Goal: Transaction & Acquisition: Purchase product/service

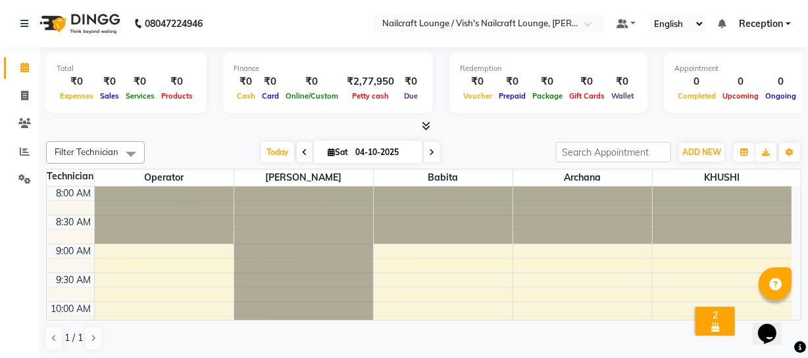
click at [429, 152] on icon at bounding box center [431, 153] width 5 height 8
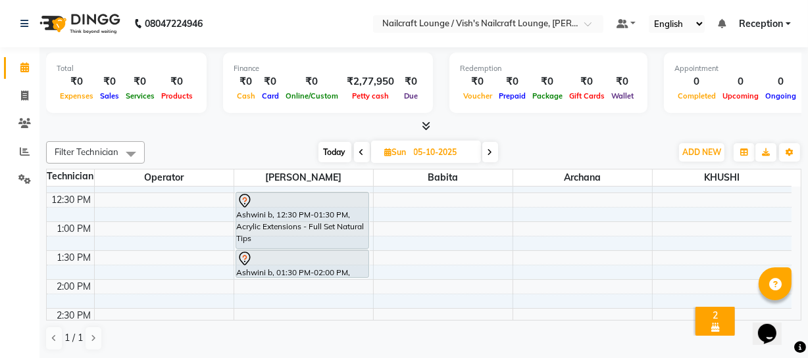
scroll to position [251, 0]
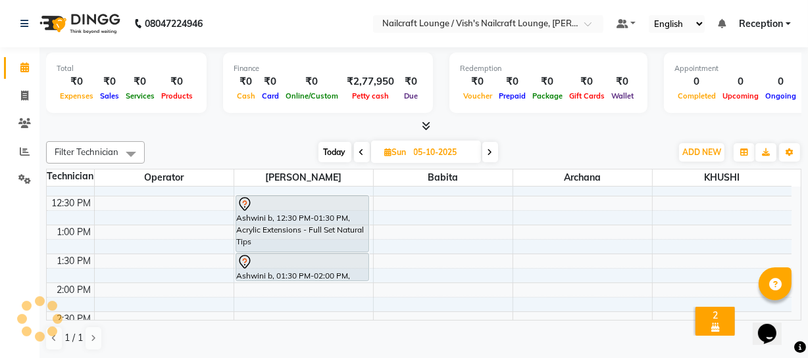
click at [495, 149] on span at bounding box center [490, 152] width 16 height 20
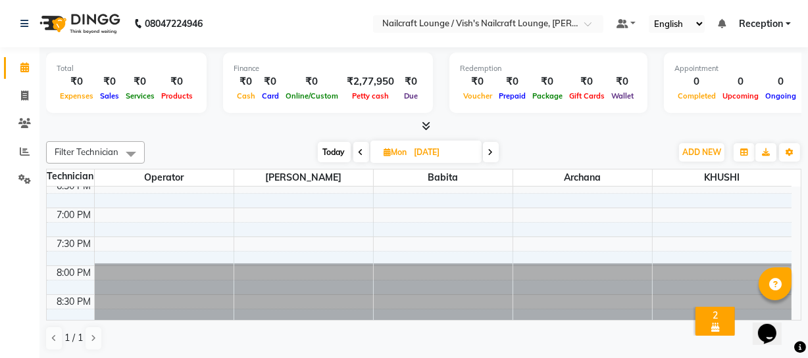
scroll to position [1, 0]
click at [492, 151] on icon at bounding box center [490, 152] width 5 height 8
click at [493, 151] on span at bounding box center [489, 151] width 16 height 20
type input "[DATE]"
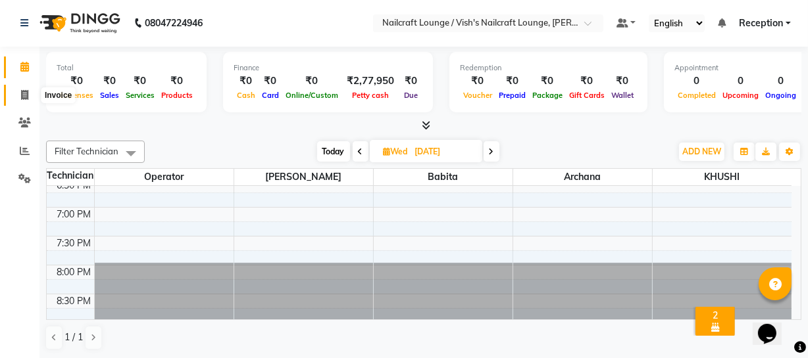
click at [19, 93] on span at bounding box center [24, 95] width 23 height 15
select select "3438"
select select "service"
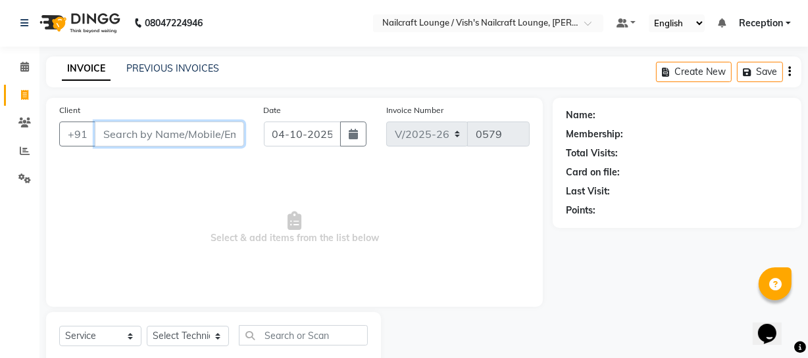
click at [150, 129] on input "Client" at bounding box center [169, 134] width 149 height 25
type input "S"
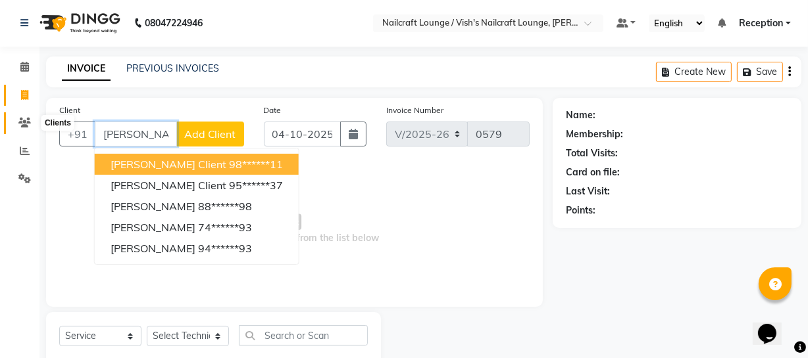
type input "[PERSON_NAME]"
click at [26, 118] on icon at bounding box center [24, 123] width 12 height 10
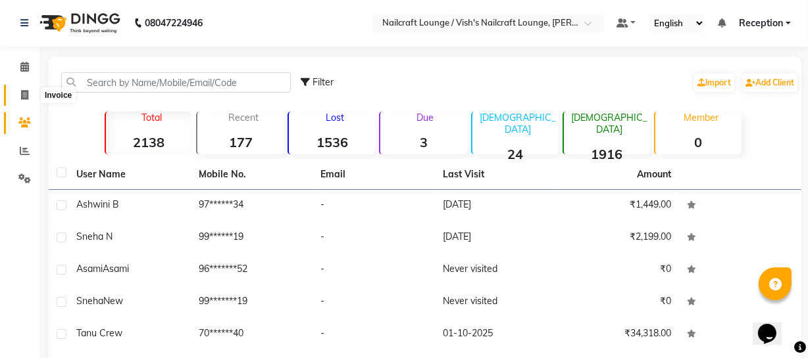
click at [24, 95] on icon at bounding box center [24, 95] width 7 height 10
select select "3438"
select select "service"
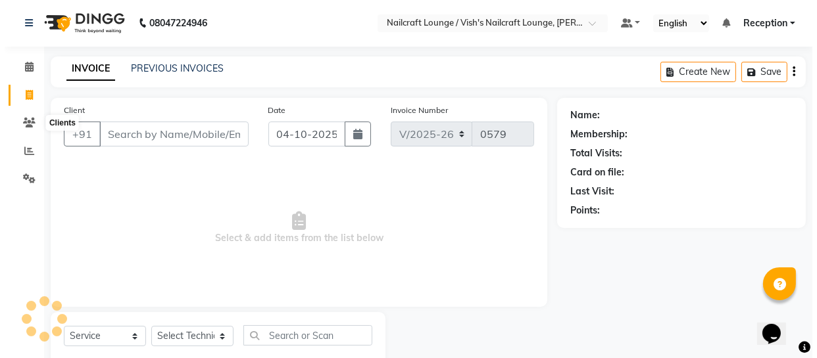
scroll to position [37, 0]
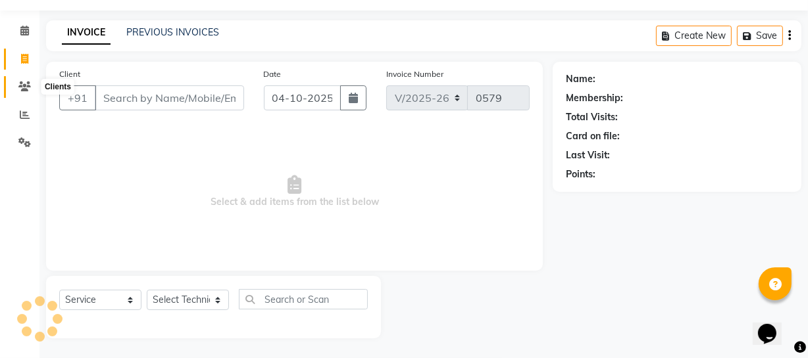
click at [20, 89] on icon at bounding box center [24, 87] width 12 height 10
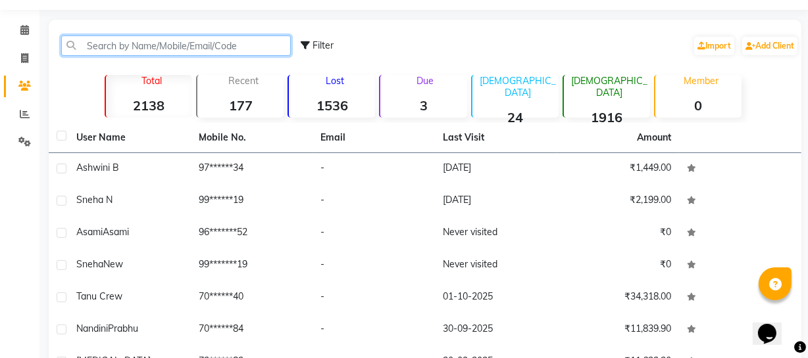
click at [162, 45] on input "text" at bounding box center [176, 46] width 230 height 20
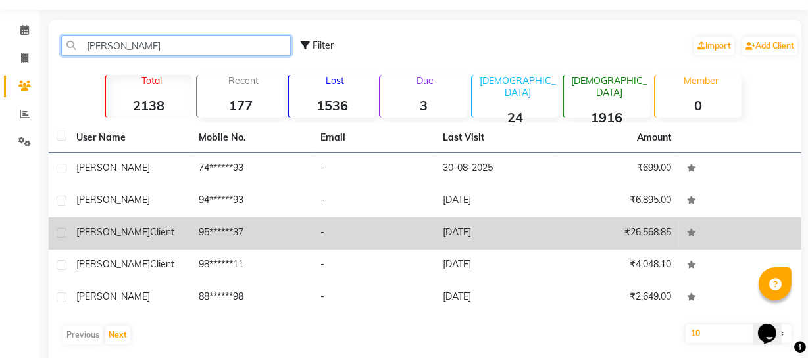
type input "[PERSON_NAME]"
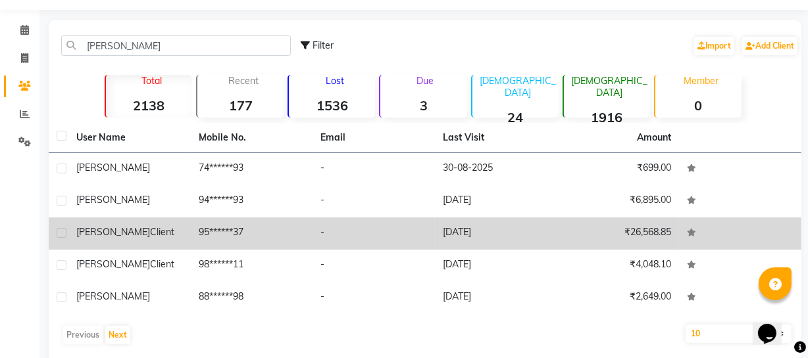
click at [110, 245] on td "[PERSON_NAME] Client" at bounding box center [129, 234] width 122 height 32
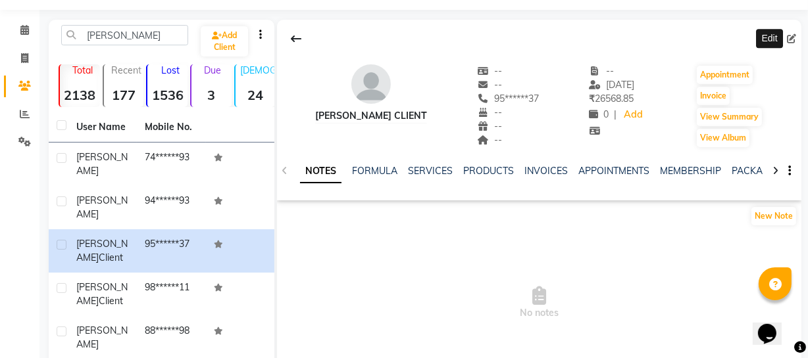
click at [788, 39] on icon at bounding box center [791, 38] width 9 height 9
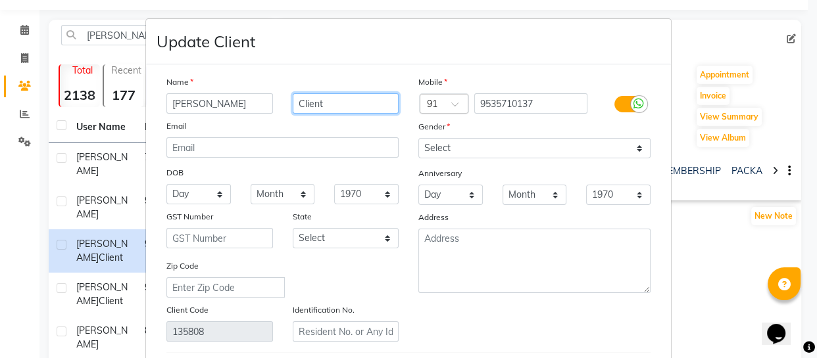
click at [325, 104] on input "Client" at bounding box center [346, 103] width 107 height 20
type input "C"
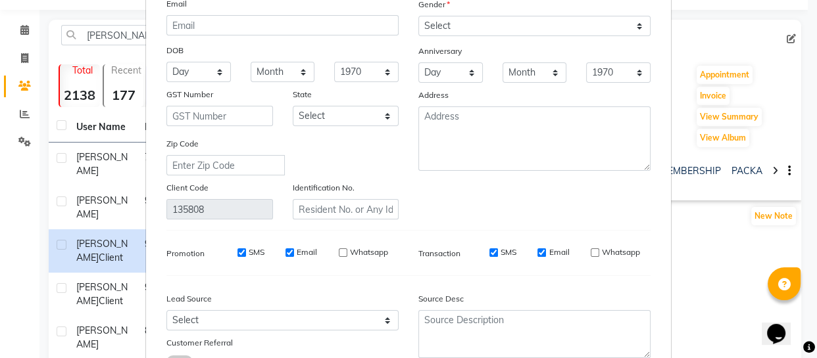
scroll to position [230, 0]
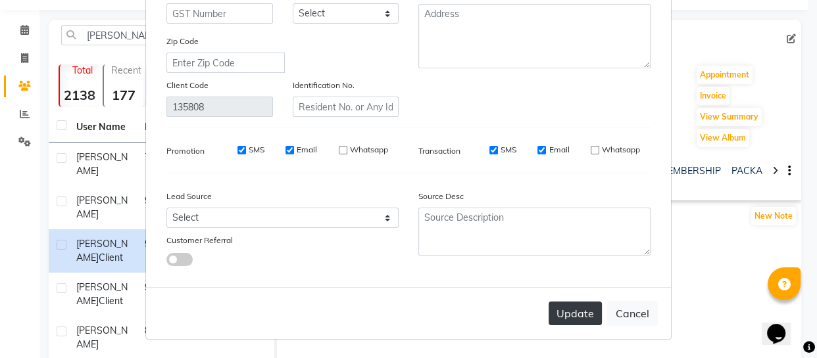
type input "Sridhar"
click at [553, 315] on button "Update" at bounding box center [574, 314] width 53 height 24
click at [585, 312] on button "Update" at bounding box center [574, 314] width 53 height 24
click at [585, 314] on button "Update" at bounding box center [574, 314] width 53 height 24
click at [573, 320] on button "Update" at bounding box center [574, 314] width 53 height 24
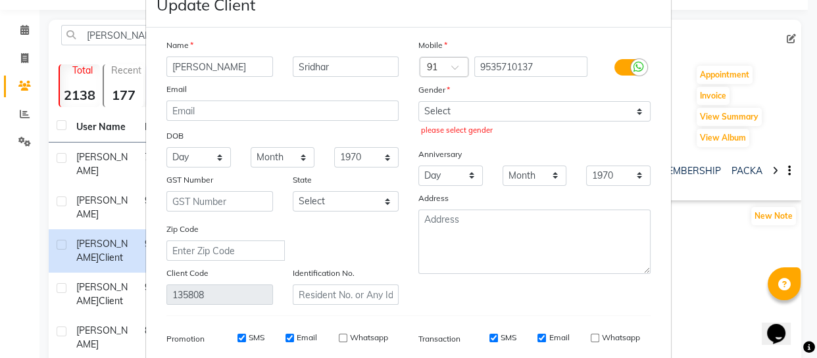
scroll to position [30, 0]
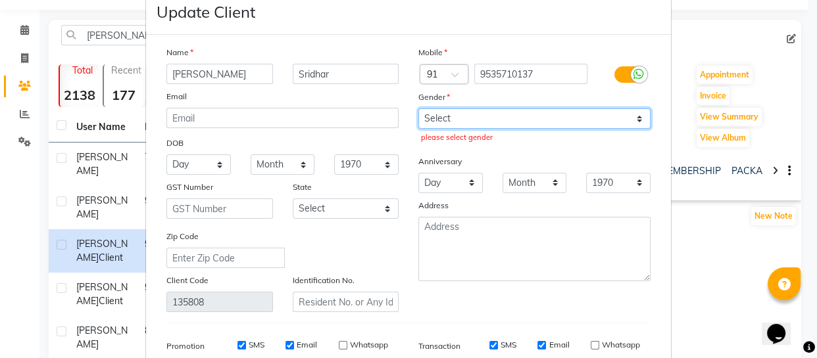
click at [480, 118] on select "Select [DEMOGRAPHIC_DATA] [DEMOGRAPHIC_DATA] Other Prefer Not To Say" at bounding box center [534, 119] width 232 height 20
select select "[DEMOGRAPHIC_DATA]"
click at [418, 109] on select "Select [DEMOGRAPHIC_DATA] [DEMOGRAPHIC_DATA] Other Prefer Not To Say" at bounding box center [534, 119] width 232 height 20
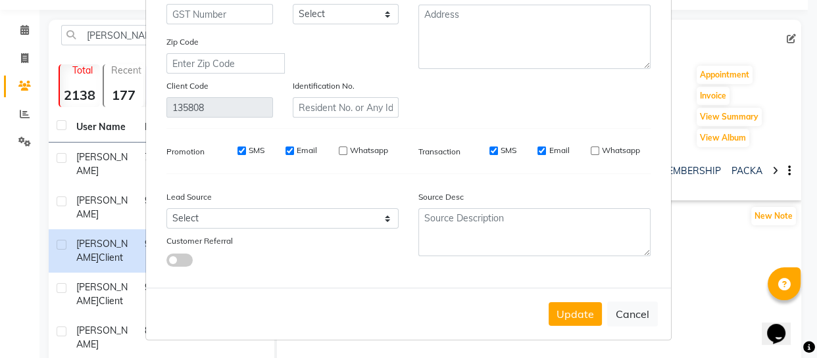
scroll to position [230, 0]
click at [565, 314] on button "Update" at bounding box center [574, 314] width 53 height 24
select select
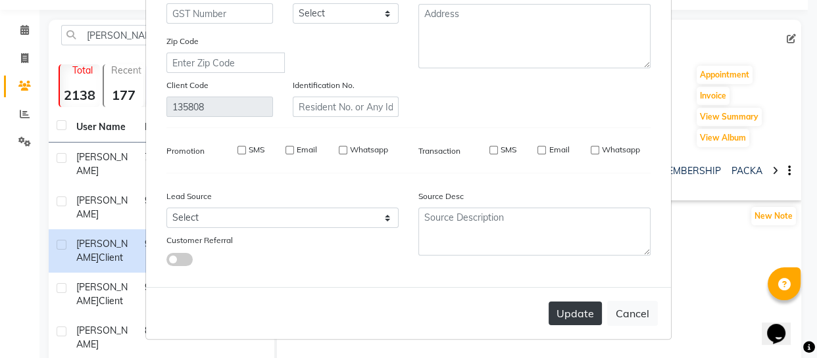
select select
checkbox input "false"
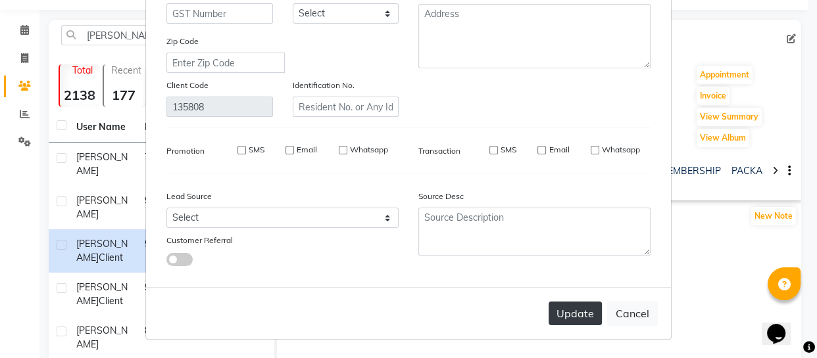
checkbox input "false"
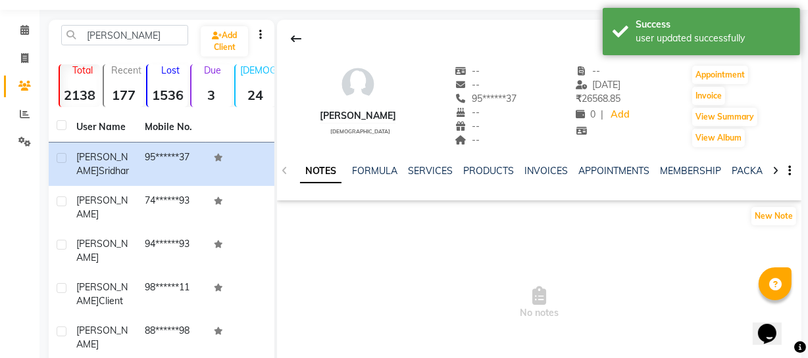
click at [664, 235] on app-service-notes "New Note No notes" at bounding box center [539, 287] width 524 height 163
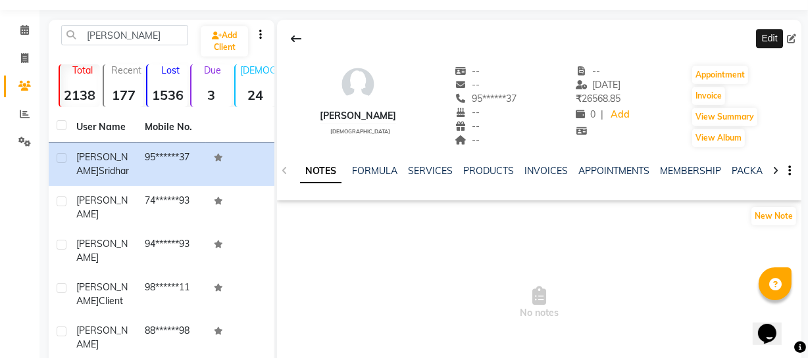
click at [791, 33] on span at bounding box center [794, 39] width 14 height 14
click at [788, 36] on icon at bounding box center [791, 38] width 9 height 9
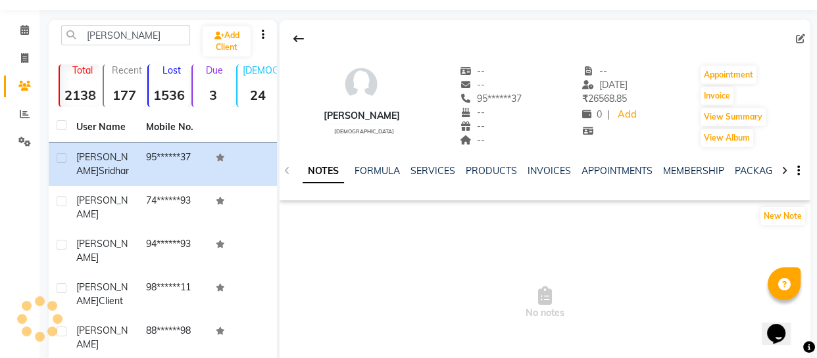
select select "[DEMOGRAPHIC_DATA]"
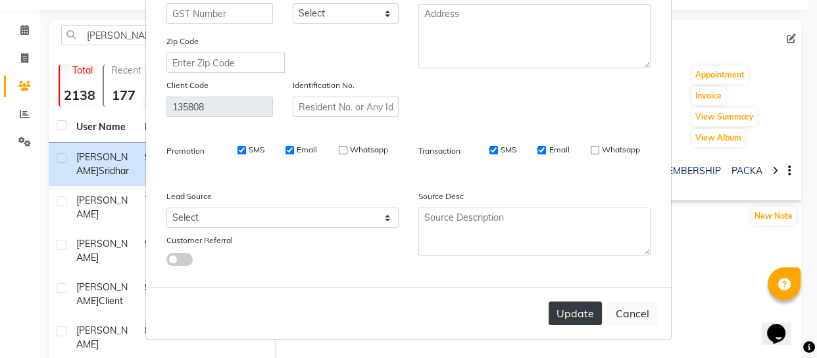
click at [570, 322] on button "Update" at bounding box center [574, 314] width 53 height 24
select select
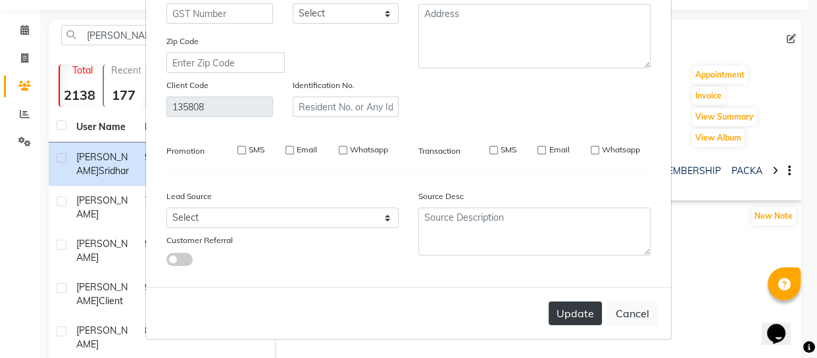
select select
checkbox input "false"
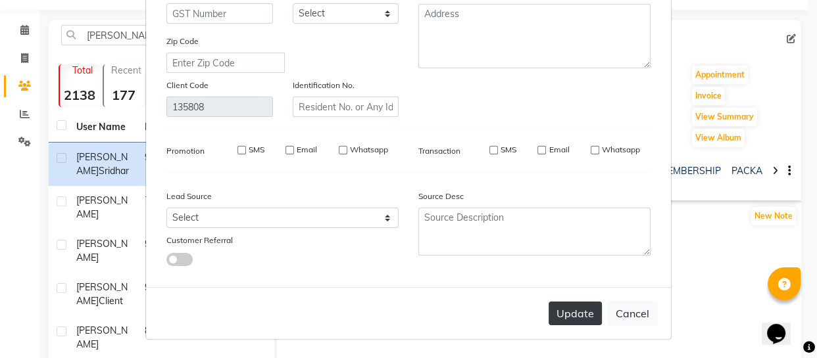
checkbox input "false"
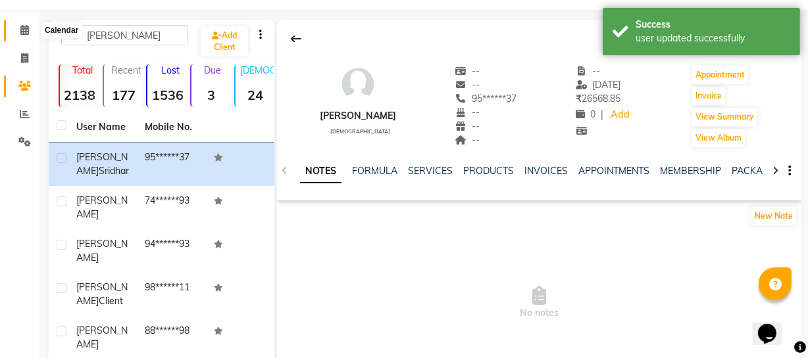
click at [24, 26] on icon at bounding box center [24, 30] width 9 height 10
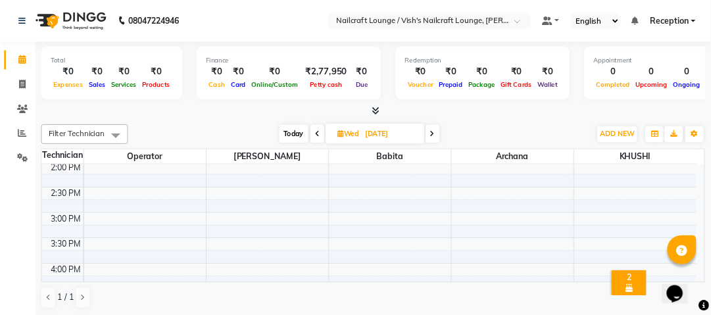
scroll to position [351, 0]
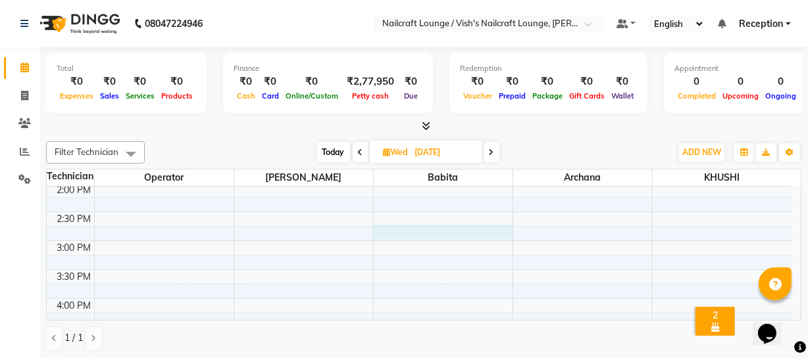
click at [449, 237] on div "8:00 AM 8:30 AM 9:00 AM 9:30 AM 10:00 AM 10:30 AM 11:00 AM 11:30 AM 12:00 PM 12…" at bounding box center [419, 212] width 744 height 752
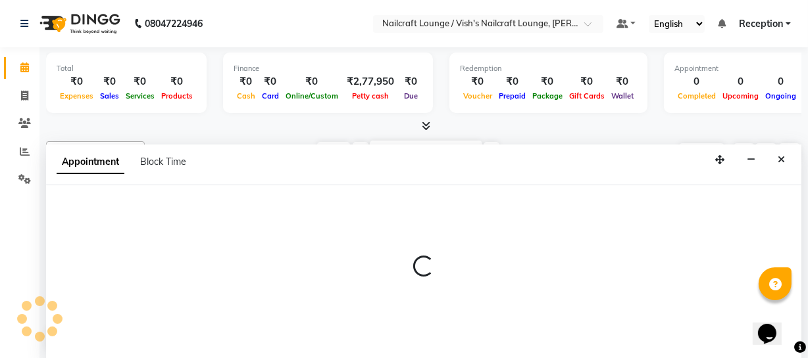
select select "15608"
select select "tentative"
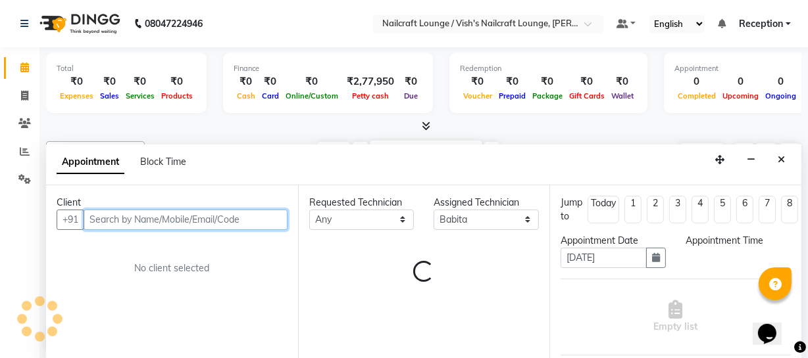
select select "885"
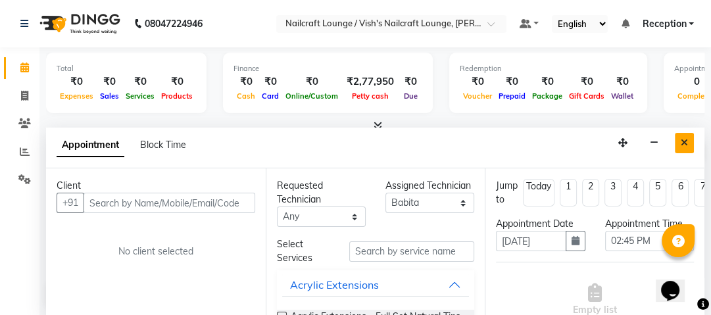
click at [684, 138] on icon "Close" at bounding box center [684, 142] width 7 height 9
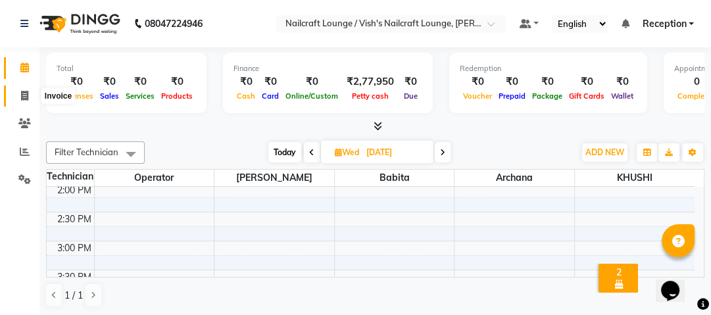
click at [21, 99] on icon at bounding box center [24, 96] width 7 height 10
select select "3438"
select select "service"
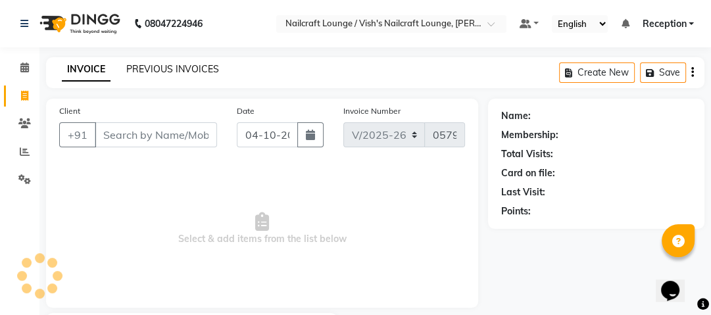
click at [168, 70] on link "PREVIOUS INVOICES" at bounding box center [172, 69] width 93 height 12
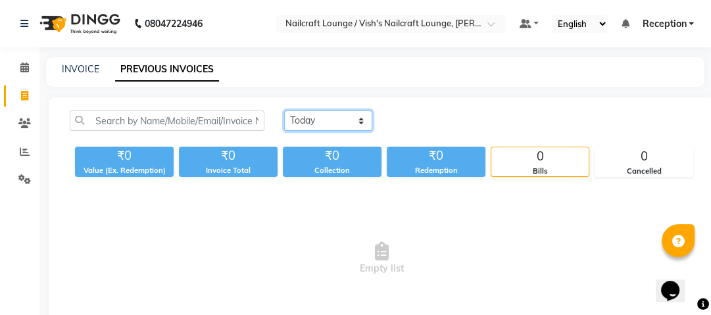
click at [290, 112] on select "[DATE] [DATE] Custom Range" at bounding box center [328, 120] width 88 height 20
click at [284, 110] on select "[DATE] [DATE] Custom Range" at bounding box center [328, 120] width 88 height 20
click at [362, 120] on select "[DATE] [DATE] Custom Range" at bounding box center [328, 120] width 88 height 20
select select "range"
click at [284, 110] on select "[DATE] [DATE] Custom Range" at bounding box center [328, 120] width 88 height 20
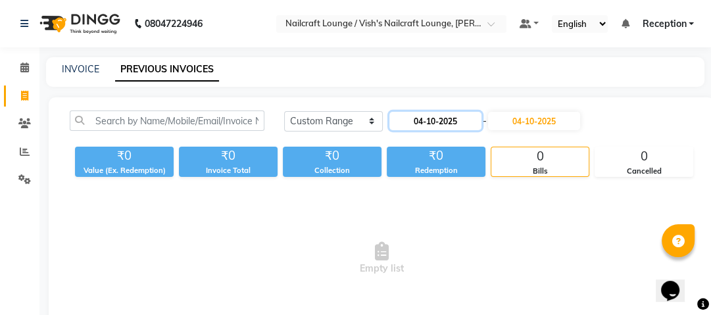
click at [449, 114] on input "04-10-2025" at bounding box center [435, 121] width 92 height 18
select select "10"
select select "2025"
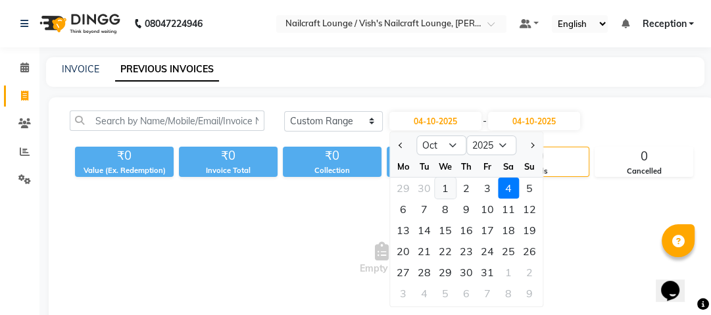
click at [447, 187] on div "1" at bounding box center [445, 188] width 21 height 21
type input "01-10-2025"
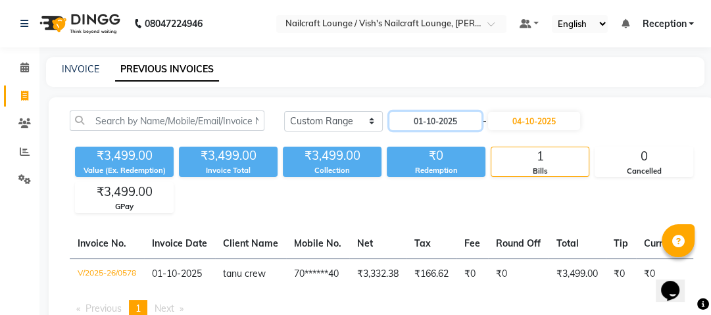
scroll to position [53, 0]
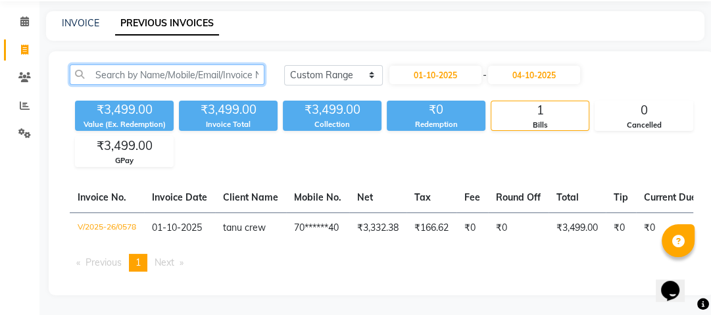
click at [107, 65] on input "text" at bounding box center [167, 74] width 195 height 20
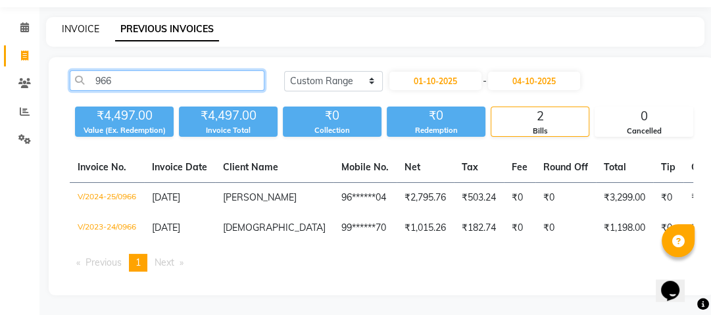
type input "966"
click at [76, 23] on link "INVOICE" at bounding box center [80, 29] width 37 height 12
select select "3438"
select select "service"
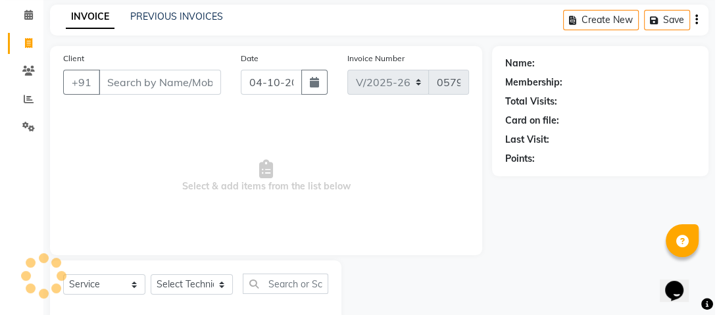
scroll to position [80, 0]
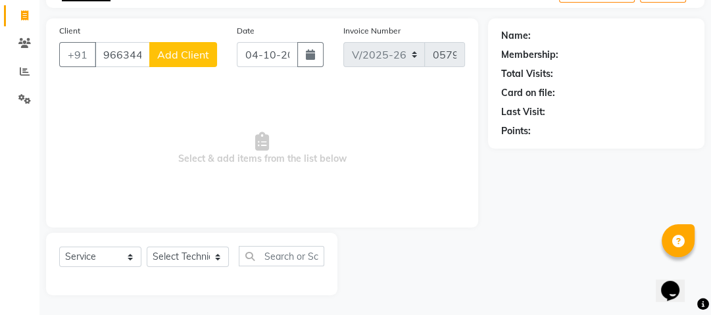
type input "9663443741"
click at [178, 56] on span "Add Client" at bounding box center [183, 54] width 52 height 13
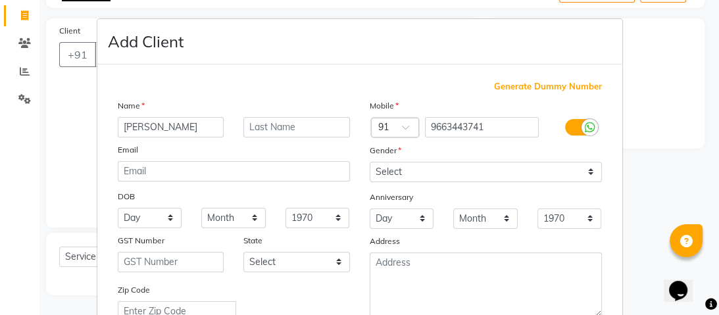
type input "[PERSON_NAME]"
type input "R"
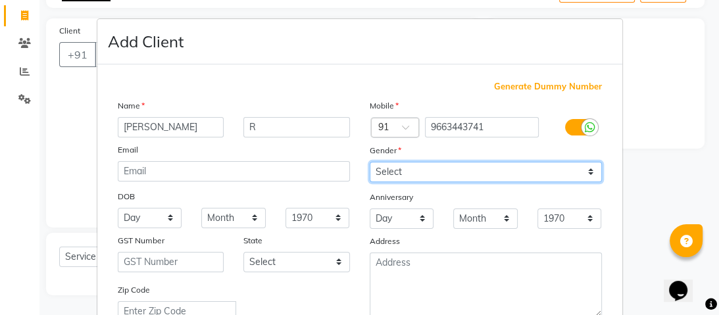
click at [418, 173] on select "Select [DEMOGRAPHIC_DATA] [DEMOGRAPHIC_DATA] Other Prefer Not To Say" at bounding box center [486, 172] width 232 height 20
select select "[DEMOGRAPHIC_DATA]"
click at [370, 162] on select "Select [DEMOGRAPHIC_DATA] [DEMOGRAPHIC_DATA] Other Prefer Not To Say" at bounding box center [486, 172] width 232 height 20
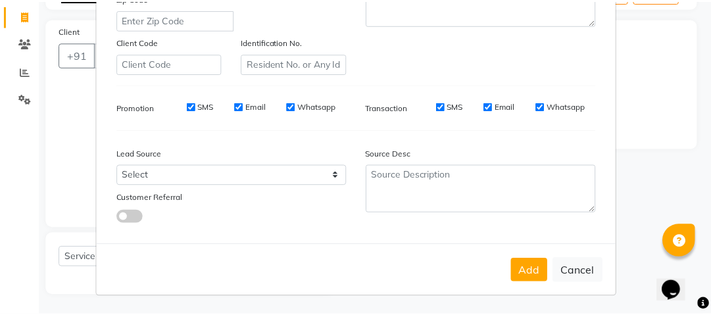
scroll to position [298, 0]
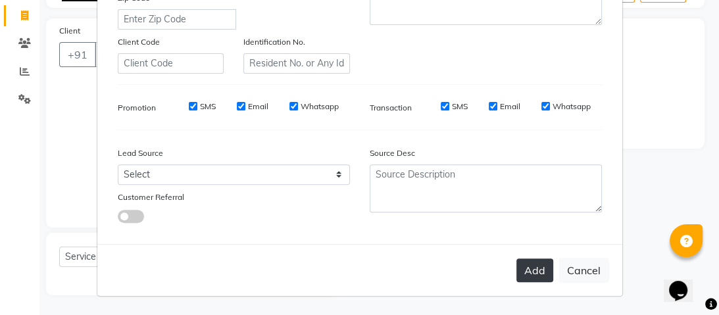
click at [535, 276] on button "Add" at bounding box center [534, 270] width 37 height 24
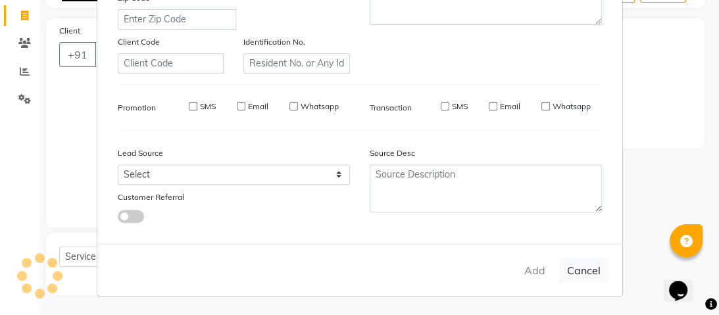
type input "96******41"
select select
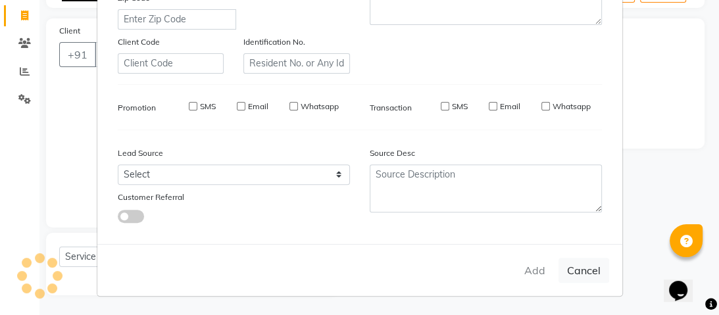
select select
checkbox input "false"
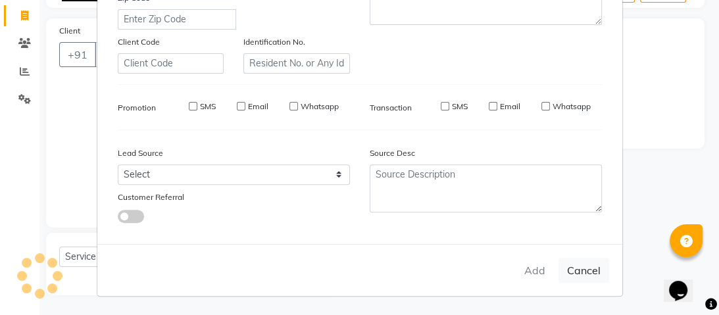
checkbox input "false"
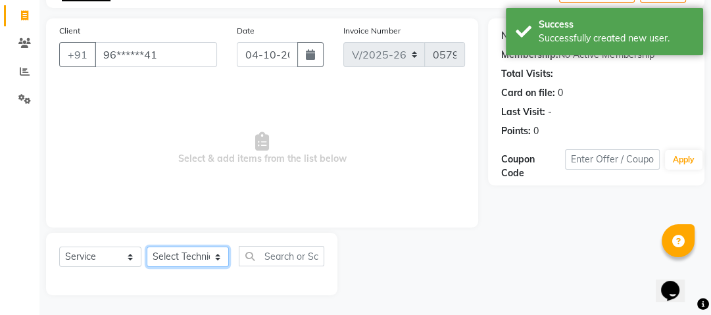
click at [190, 255] on select "Select Technician [PERSON_NAME] [PERSON_NAME] Operator Reception [PERSON_NAME]" at bounding box center [188, 257] width 82 height 20
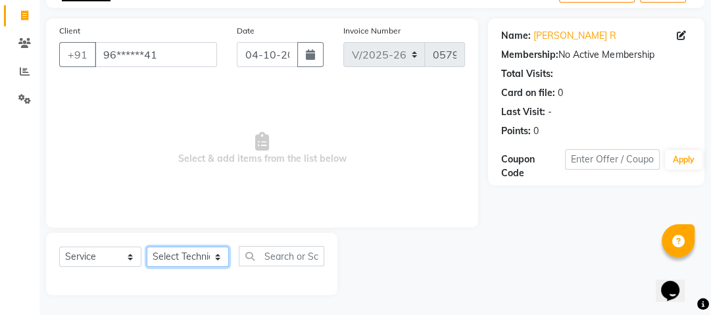
select select "15605"
click at [147, 247] on select "Select Technician [PERSON_NAME] [PERSON_NAME] Operator Reception [PERSON_NAME]" at bounding box center [188, 257] width 82 height 20
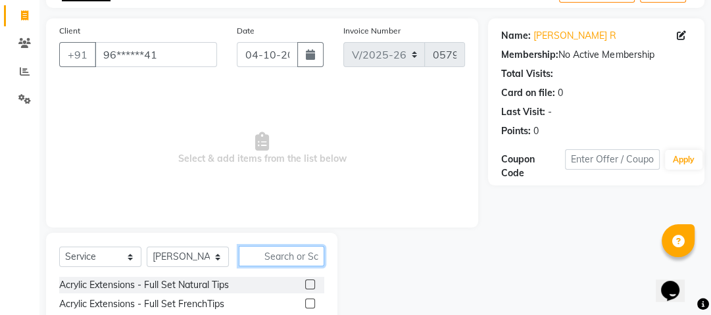
click at [266, 250] on input "text" at bounding box center [281, 256] width 85 height 20
type input "remova"
click at [305, 281] on label at bounding box center [310, 285] width 10 height 10
click at [305, 281] on input "checkbox" at bounding box center [309, 285] width 9 height 9
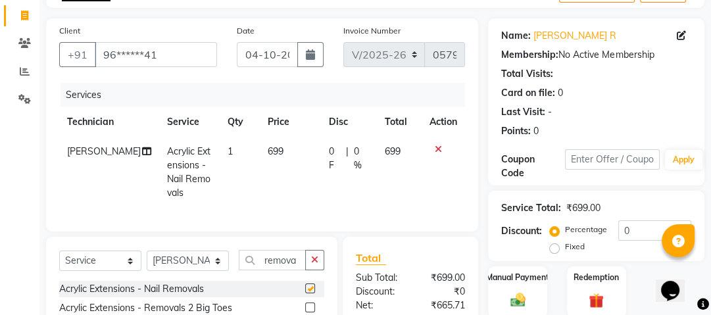
checkbox input "false"
click at [283, 270] on input "remova" at bounding box center [272, 260] width 67 height 20
type input "v"
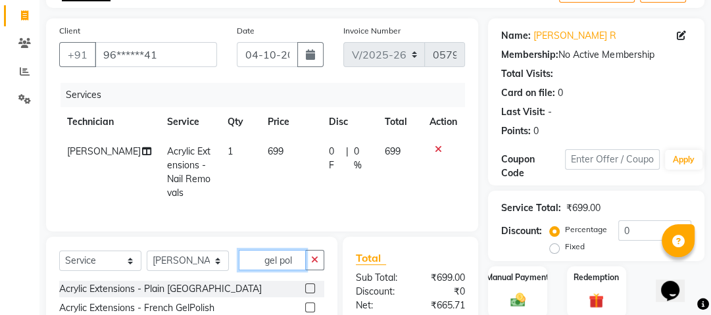
type input "gel pol"
click at [305, 293] on label at bounding box center [310, 288] width 10 height 10
click at [305, 293] on input "checkbox" at bounding box center [309, 289] width 9 height 9
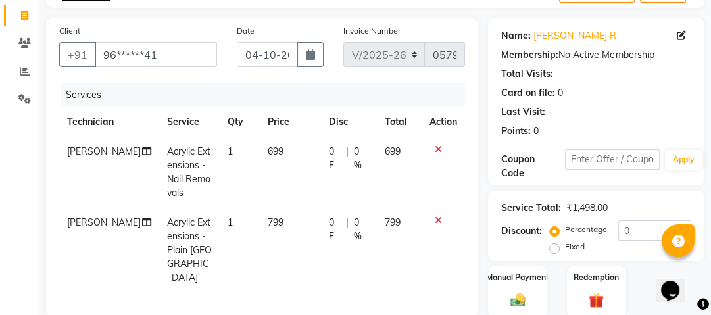
checkbox input "false"
click at [634, 234] on input "0" at bounding box center [654, 230] width 73 height 20
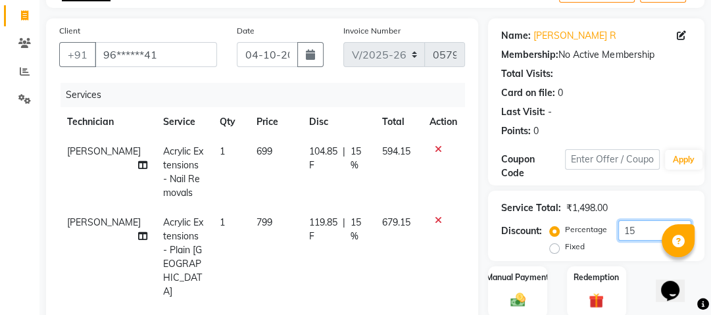
scroll to position [243, 0]
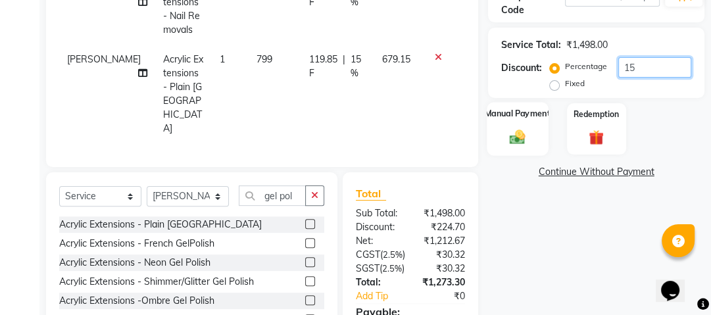
type input "15"
click at [517, 136] on img at bounding box center [518, 137] width 26 height 18
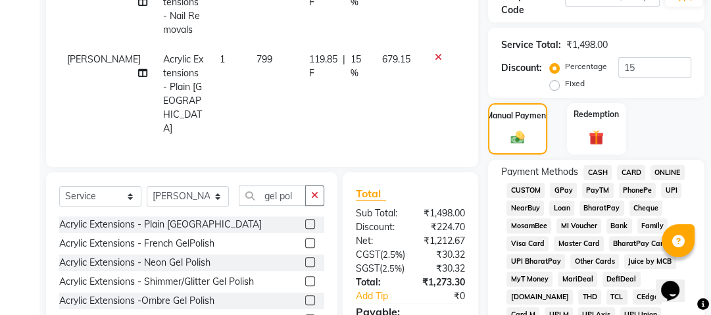
click at [560, 188] on span "GPay" at bounding box center [563, 190] width 27 height 15
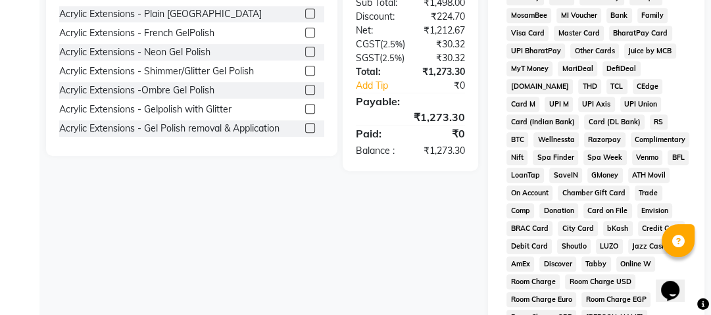
click at [628, 183] on span "ATH Movil" at bounding box center [649, 175] width 42 height 15
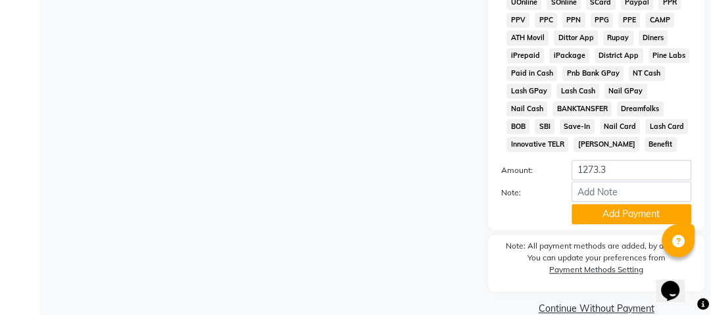
scroll to position [0, 0]
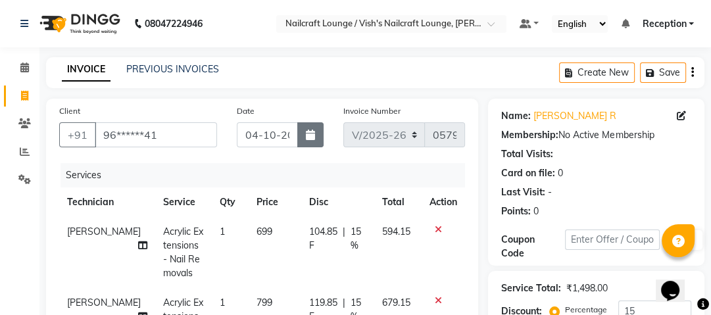
click at [306, 136] on icon "button" at bounding box center [310, 135] width 9 height 11
select select "10"
select select "2025"
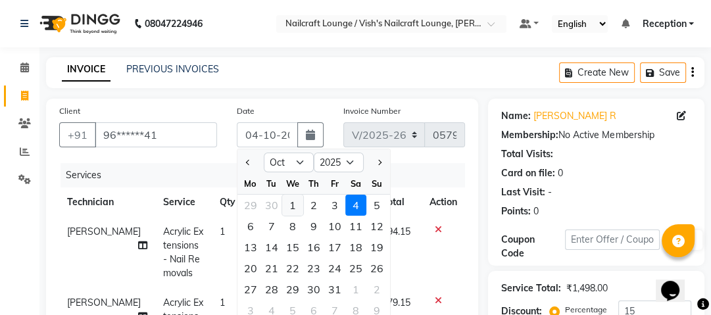
click at [292, 205] on div "1" at bounding box center [292, 205] width 21 height 21
type input "01-10-2025"
type input "0"
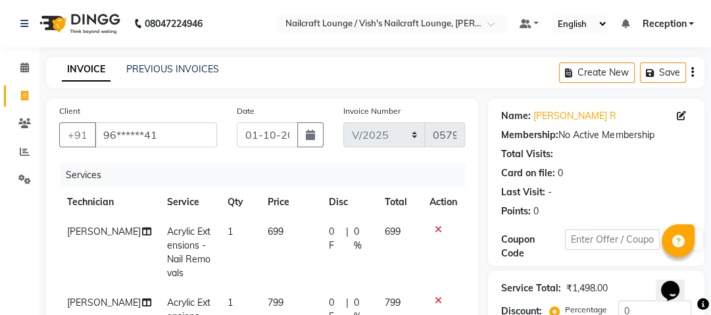
scroll to position [754, 0]
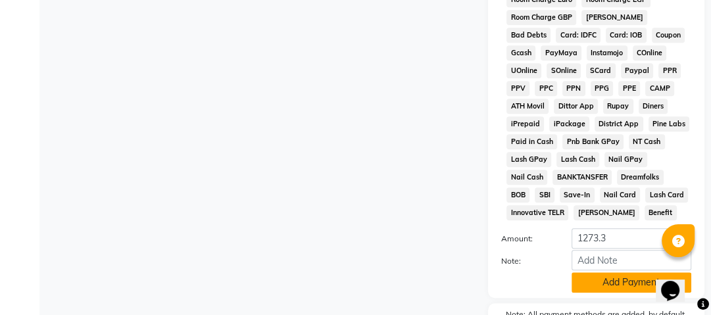
click at [597, 281] on button "Add Payment" at bounding box center [632, 282] width 120 height 20
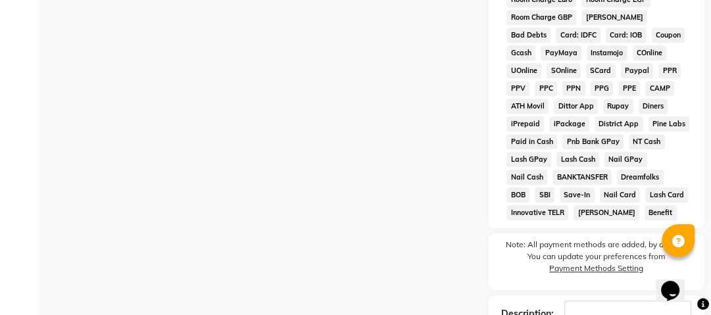
scroll to position [847, 0]
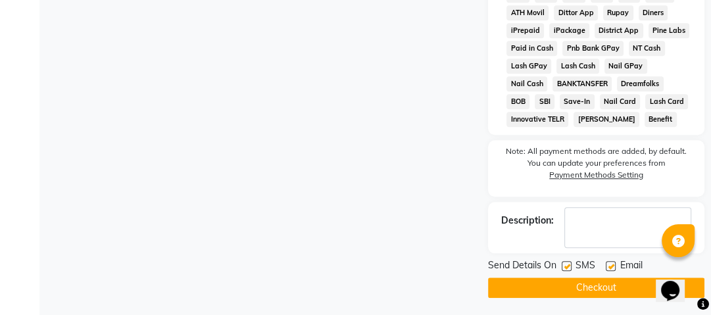
click at [591, 283] on button "Checkout" at bounding box center [596, 288] width 216 height 20
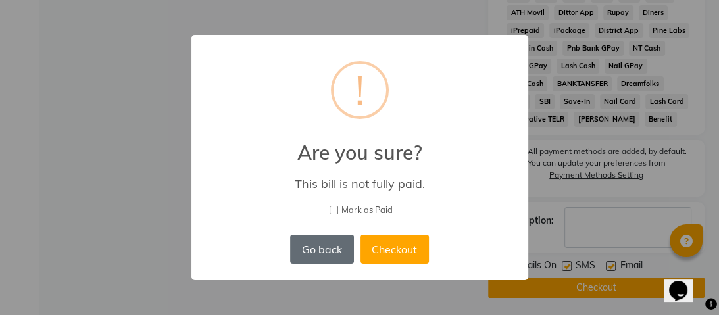
click at [340, 253] on button "Go back" at bounding box center [321, 249] width 63 height 29
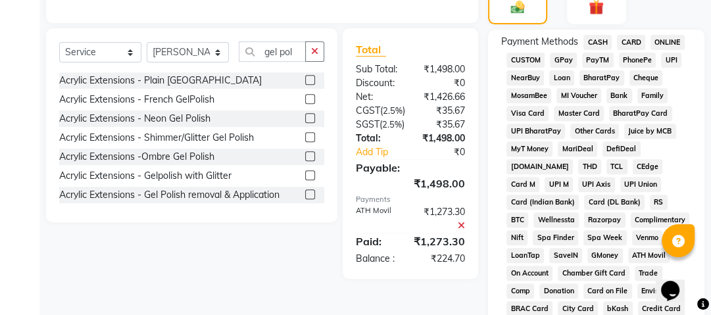
scroll to position [268, 0]
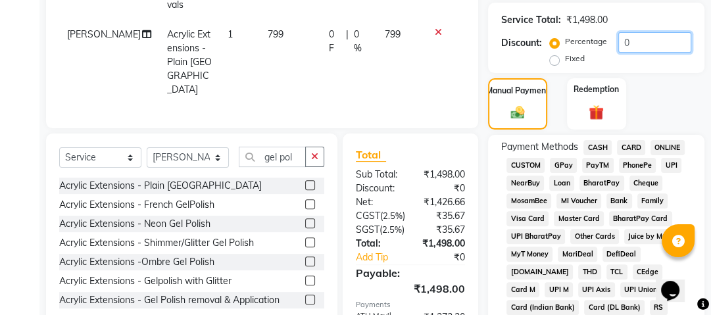
click at [651, 45] on input "0" at bounding box center [654, 42] width 73 height 20
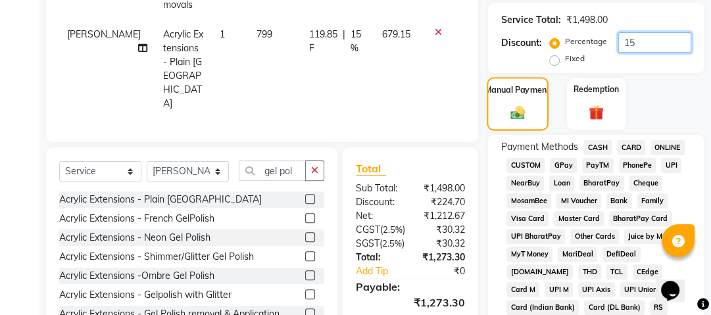
type input "15"
click at [522, 109] on img at bounding box center [518, 113] width 24 height 16
click at [560, 164] on span "GPay" at bounding box center [563, 165] width 27 height 15
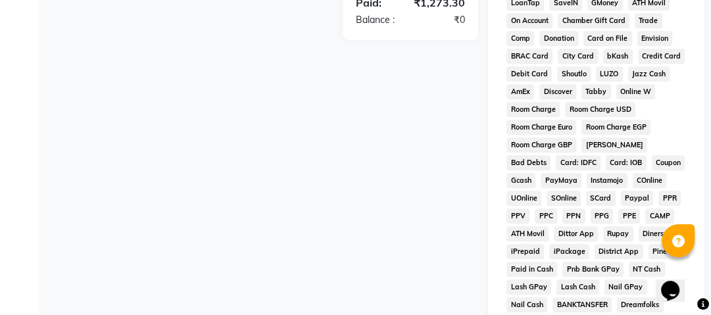
scroll to position [747, 0]
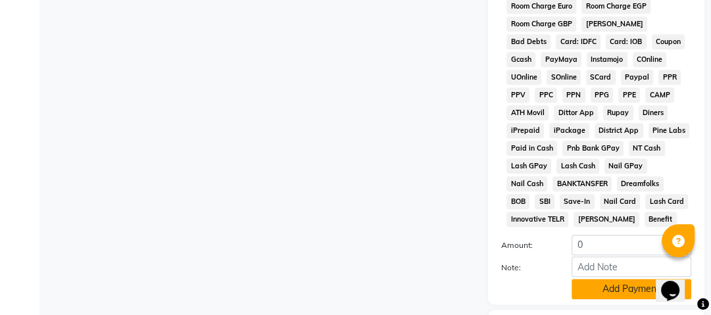
click at [619, 286] on button "Add Payment" at bounding box center [632, 289] width 120 height 20
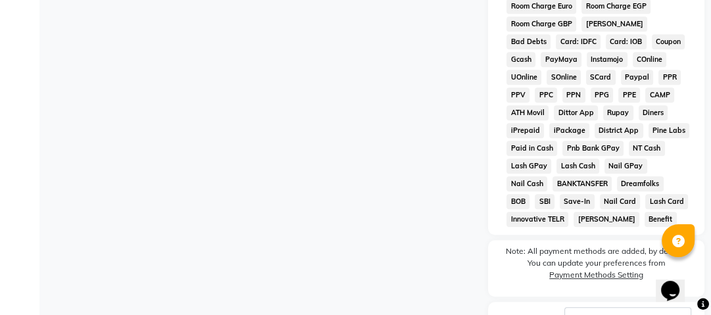
scroll to position [847, 0]
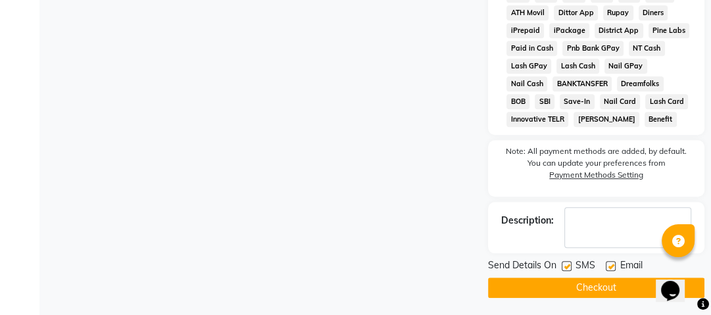
click at [589, 284] on button "Checkout" at bounding box center [596, 288] width 216 height 20
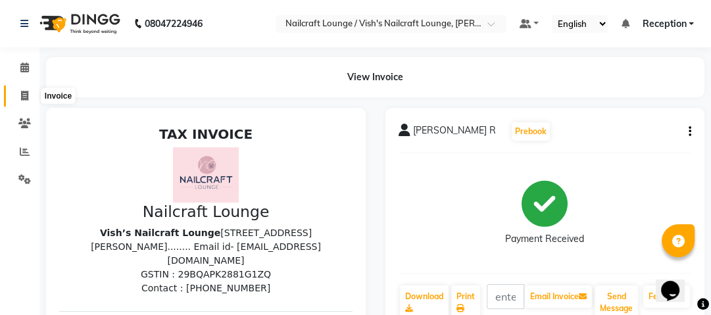
click at [21, 99] on icon at bounding box center [24, 96] width 7 height 10
select select "service"
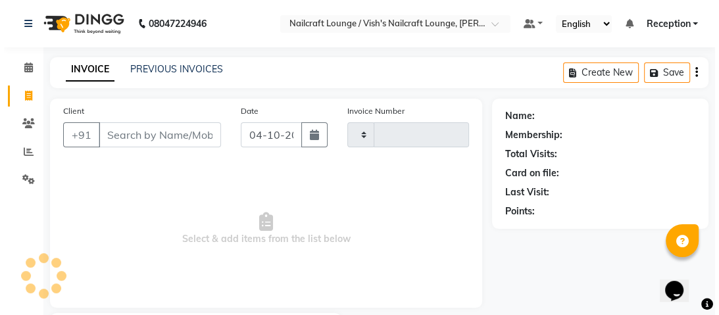
scroll to position [80, 0]
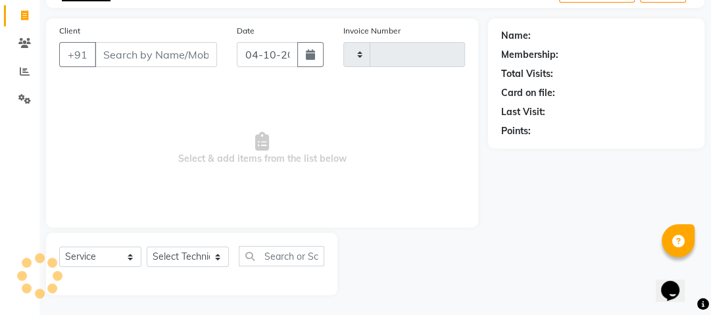
type input "0580"
select select "3438"
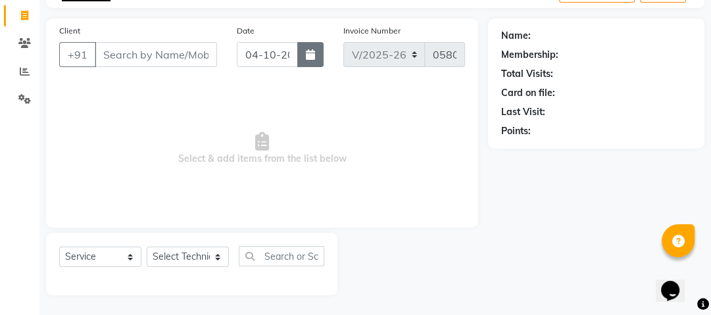
click at [300, 62] on button "button" at bounding box center [310, 54] width 26 height 25
select select "10"
select select "2025"
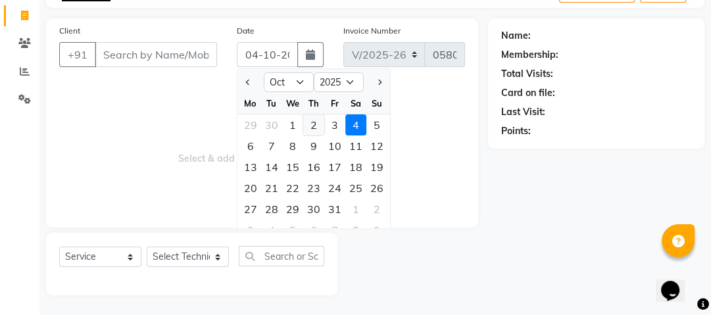
click at [313, 124] on div "2" at bounding box center [313, 124] width 21 height 21
type input "02-10-2025"
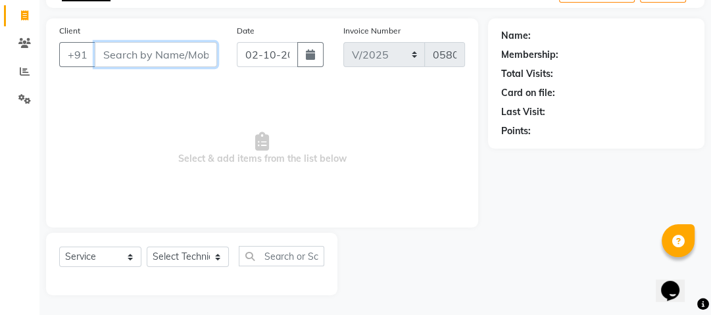
click at [160, 57] on input "Client" at bounding box center [156, 54] width 122 height 25
type input "9902648893"
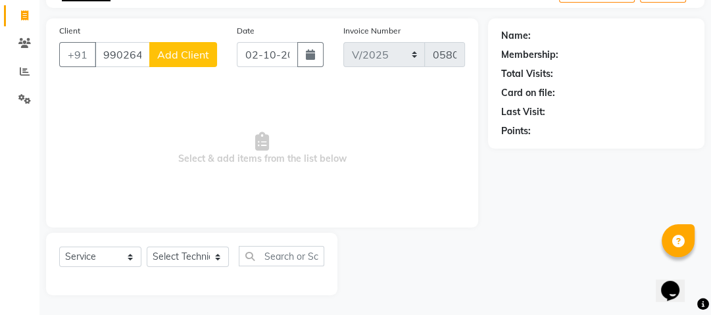
click at [176, 57] on span "Add Client" at bounding box center [183, 54] width 52 height 13
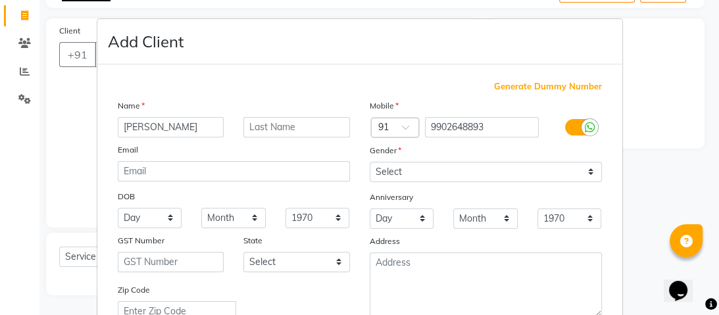
type input "[PERSON_NAME]"
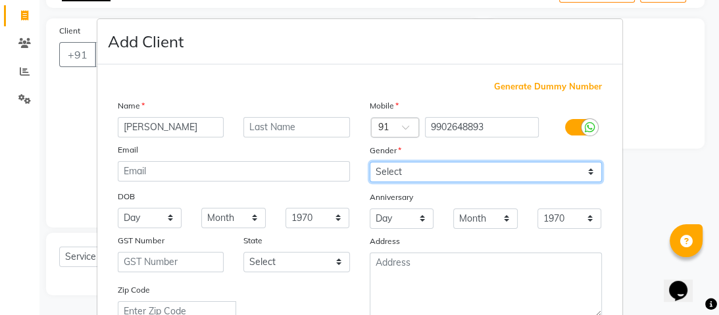
click at [401, 176] on select "Select [DEMOGRAPHIC_DATA] [DEMOGRAPHIC_DATA] Other Prefer Not To Say" at bounding box center [486, 172] width 232 height 20
select select "[DEMOGRAPHIC_DATA]"
click at [370, 162] on select "Select [DEMOGRAPHIC_DATA] [DEMOGRAPHIC_DATA] Other Prefer Not To Say" at bounding box center [486, 172] width 232 height 20
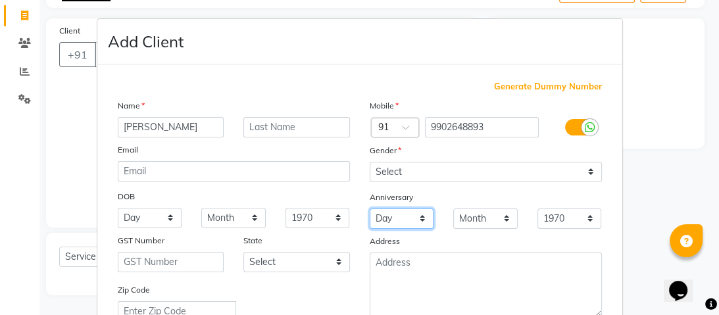
click at [399, 218] on select "Day 01 02 03 04 05 06 07 08 09 10 11 12 13 14 15 16 17 18 19 20 21 22 23 24 25 …" at bounding box center [402, 218] width 64 height 20
select select "07"
click at [370, 210] on select "Day 01 02 03 04 05 06 07 08 09 10 11 12 13 14 15 16 17 18 19 20 21 22 23 24 25 …" at bounding box center [402, 218] width 64 height 20
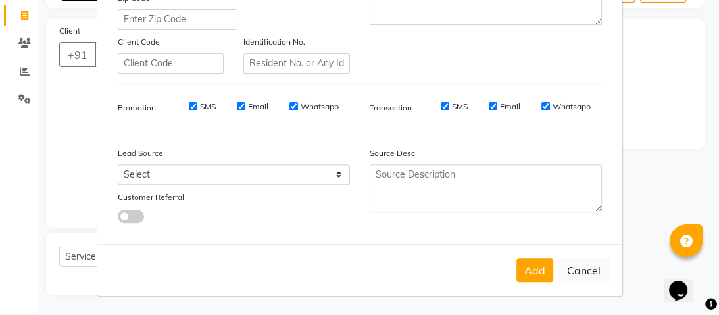
scroll to position [298, 0]
click at [527, 272] on button "Add" at bounding box center [534, 270] width 37 height 24
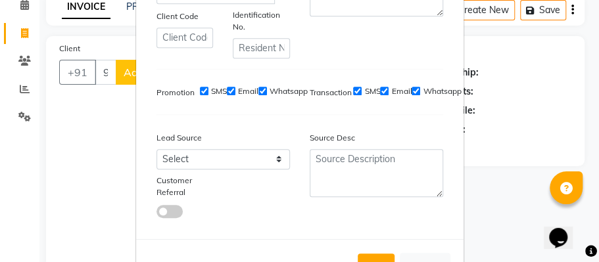
scroll to position [354, 0]
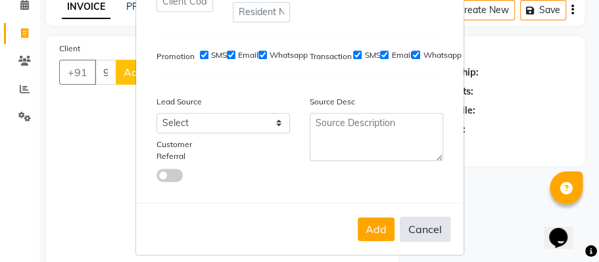
click at [427, 230] on button "Cancel" at bounding box center [425, 229] width 51 height 25
select select
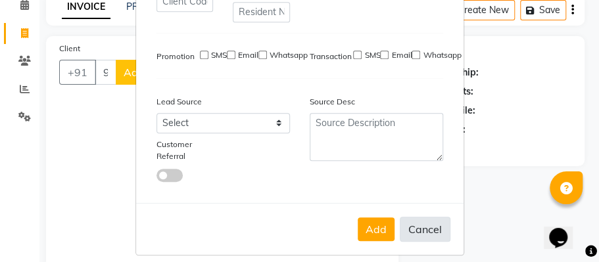
select select
checkbox input "false"
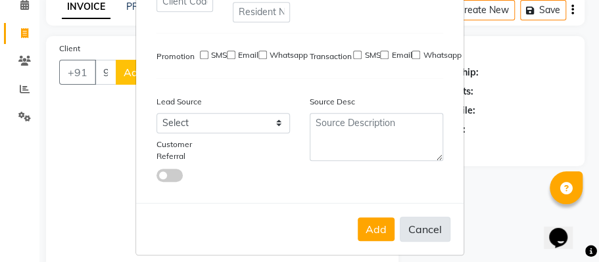
checkbox input "false"
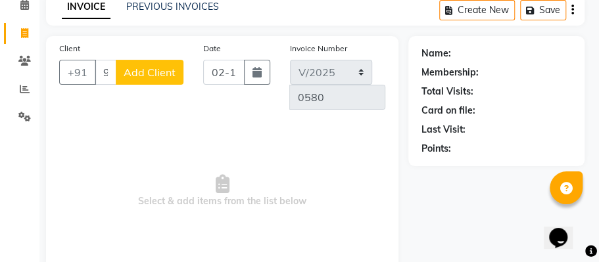
click at [427, 230] on div "Add Cancel" at bounding box center [300, 224] width 328 height 52
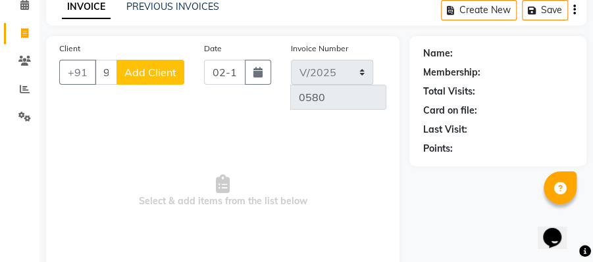
click at [155, 76] on span "Add Client" at bounding box center [150, 72] width 52 height 13
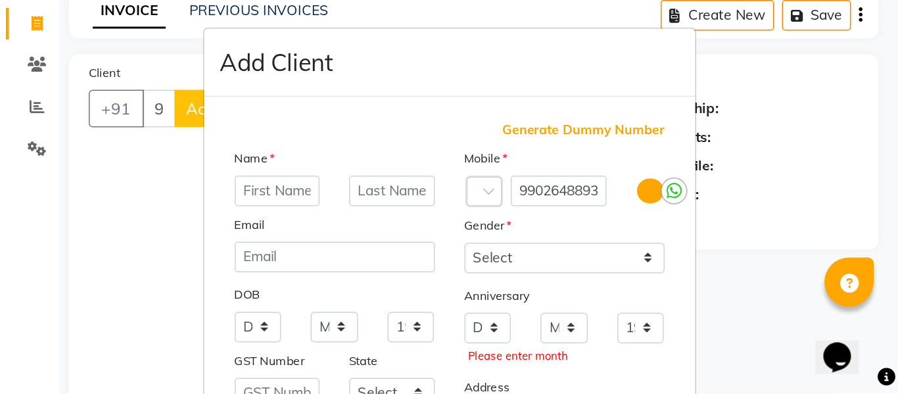
scroll to position [1, 0]
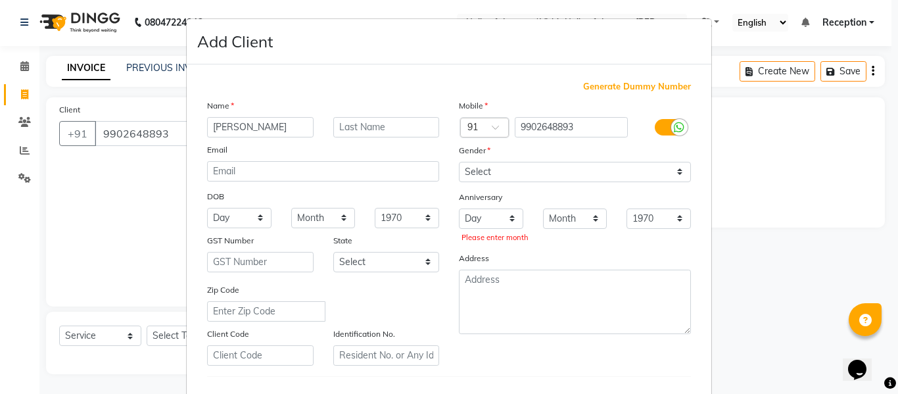
type input "[PERSON_NAME]"
click at [524, 173] on select "Select [DEMOGRAPHIC_DATA] [DEMOGRAPHIC_DATA] Other Prefer Not To Say" at bounding box center [575, 172] width 232 height 20
select select "[DEMOGRAPHIC_DATA]"
click at [459, 162] on select "Select [DEMOGRAPHIC_DATA] [DEMOGRAPHIC_DATA] Other Prefer Not To Say" at bounding box center [575, 172] width 232 height 20
click at [402, 215] on select "1940 1941 1942 1943 1944 1945 1946 1947 1948 1949 1950 1951 1952 1953 1954 1955…" at bounding box center [407, 218] width 64 height 20
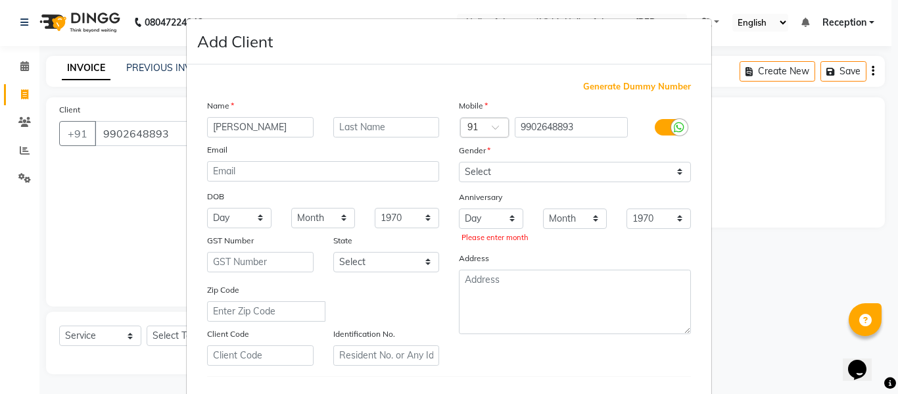
click at [487, 260] on div "Address" at bounding box center [575, 260] width 252 height 18
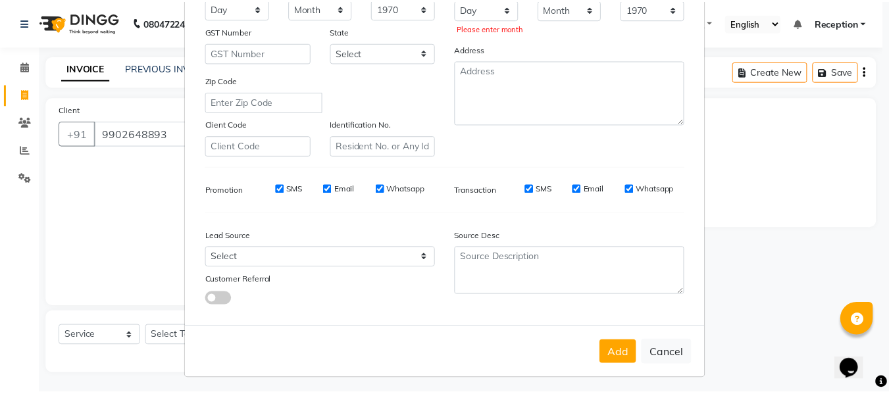
scroll to position [213, 0]
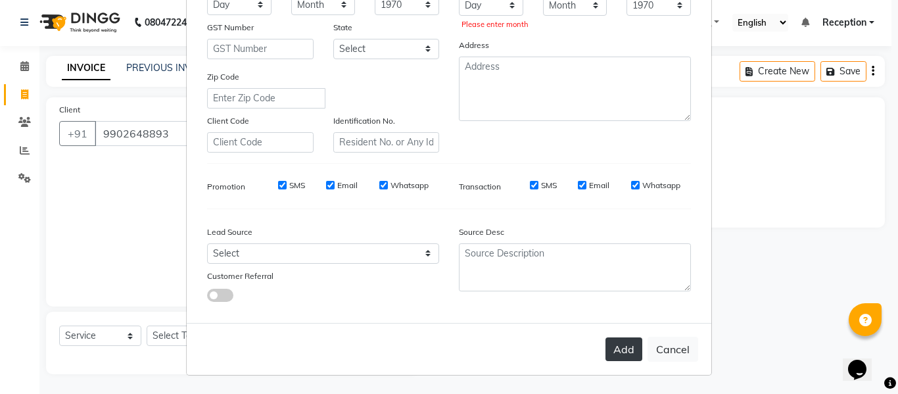
click at [622, 349] on button "Add" at bounding box center [624, 349] width 37 height 24
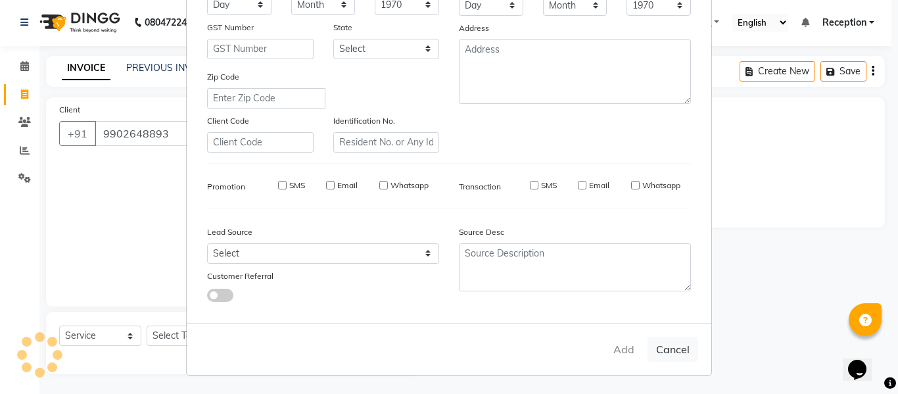
type input "99******93"
select select
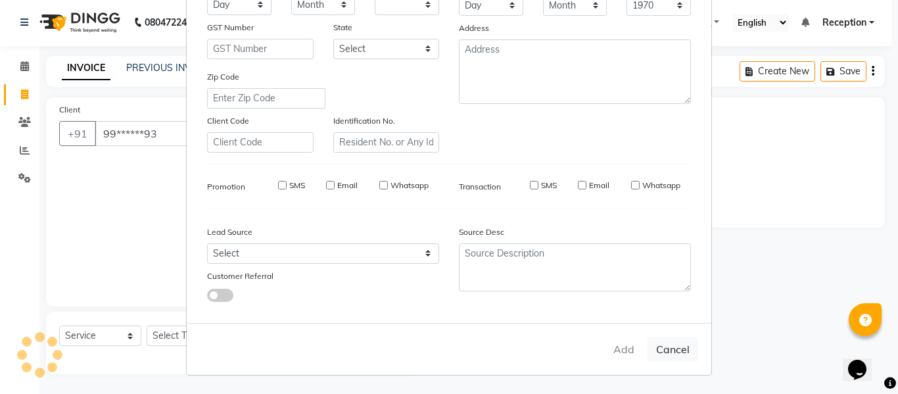
select select
checkbox input "false"
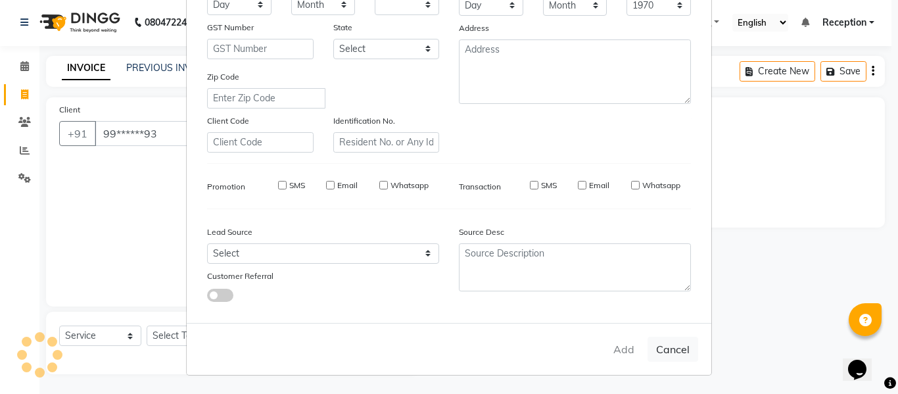
checkbox input "false"
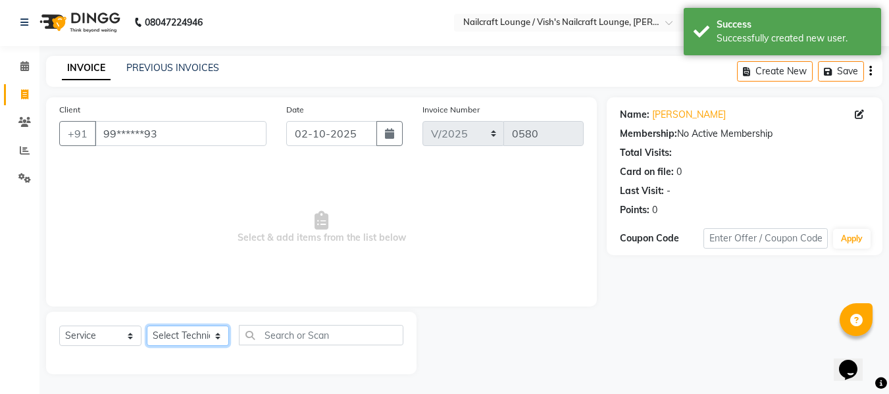
click at [176, 334] on select "Select Technician [PERSON_NAME] [PERSON_NAME] Operator Reception [PERSON_NAME]" at bounding box center [188, 336] width 82 height 20
select select "20433"
click at [147, 326] on select "Select Technician [PERSON_NAME] [PERSON_NAME] Operator Reception [PERSON_NAME]" at bounding box center [188, 336] width 82 height 20
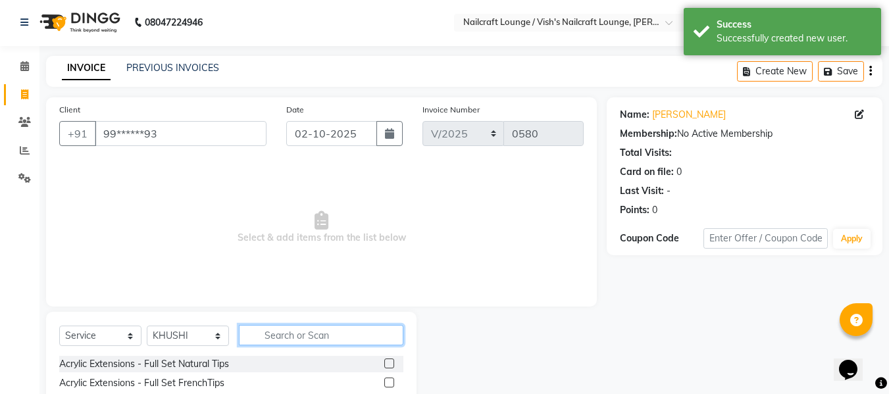
click at [285, 335] on input "text" at bounding box center [321, 335] width 164 height 20
type input "o"
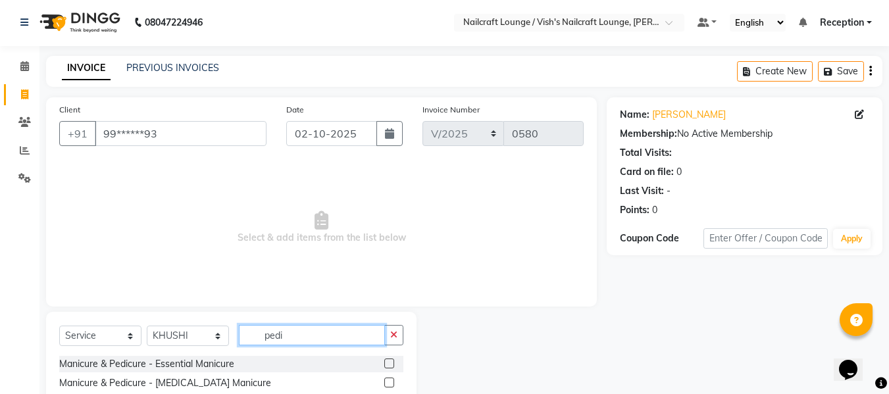
type input "pedi"
click at [384, 358] on label at bounding box center [389, 363] width 10 height 10
click at [384, 358] on input "checkbox" at bounding box center [388, 364] width 9 height 9
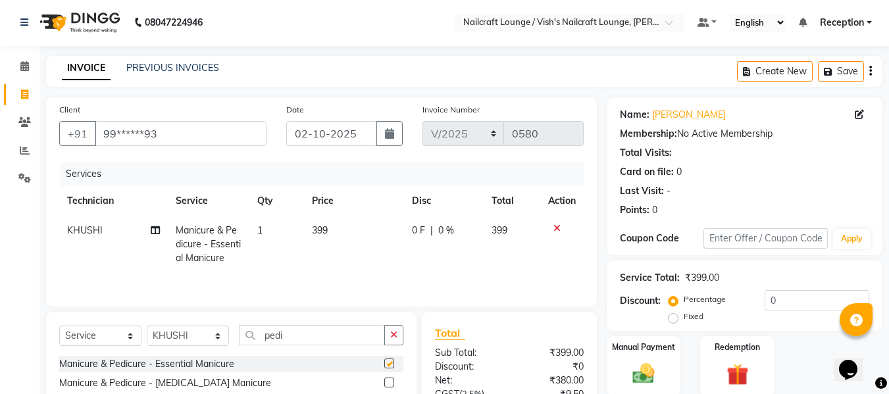
checkbox input "false"
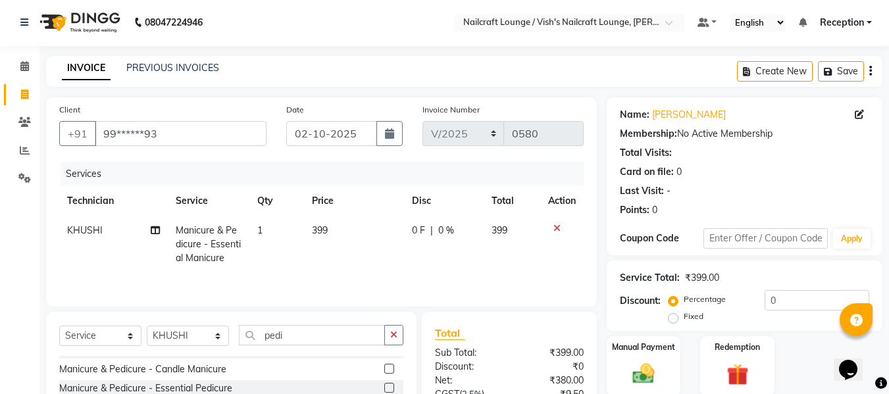
scroll to position [92, 0]
click at [384, 358] on label at bounding box center [389, 386] width 10 height 10
click at [384, 358] on input "checkbox" at bounding box center [388, 386] width 9 height 9
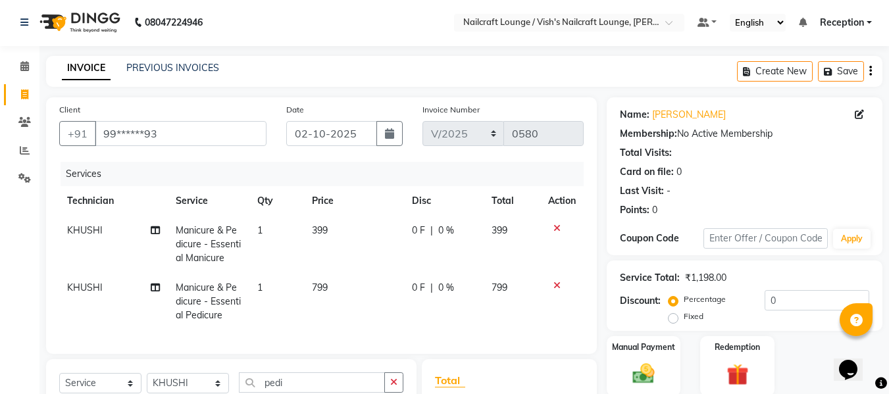
checkbox input "false"
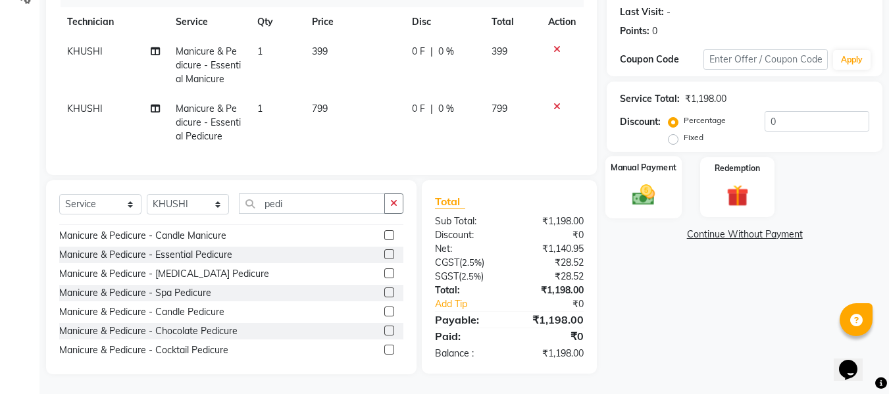
click at [644, 182] on img at bounding box center [643, 195] width 37 height 26
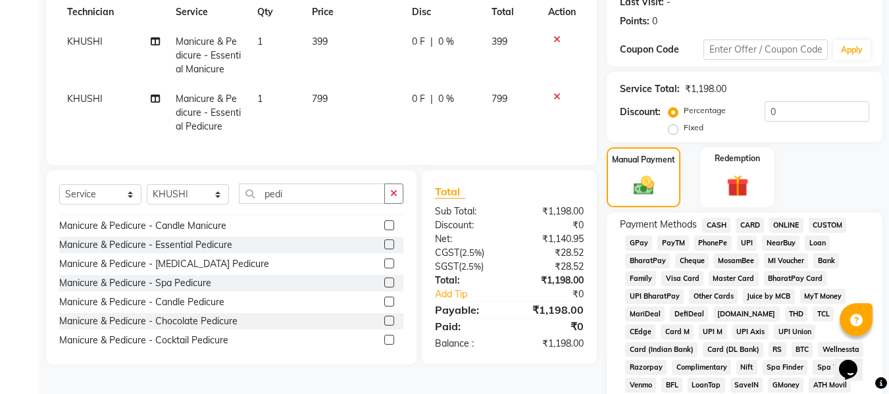
click at [746, 225] on span "CARD" at bounding box center [749, 225] width 28 height 15
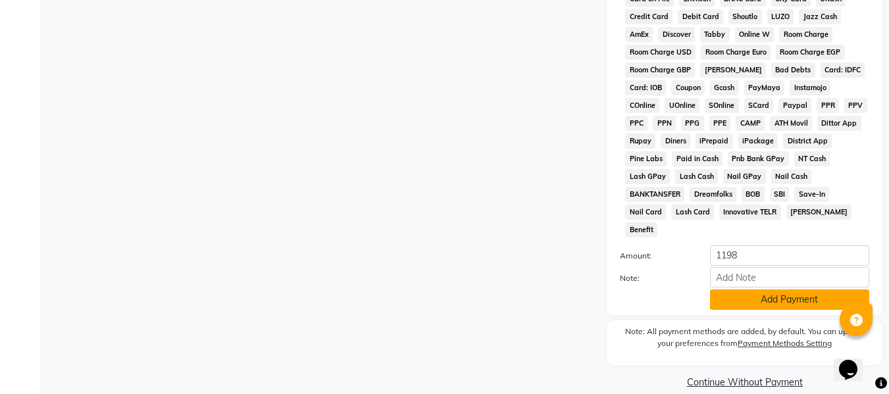
click at [777, 289] on button "Add Payment" at bounding box center [789, 299] width 159 height 20
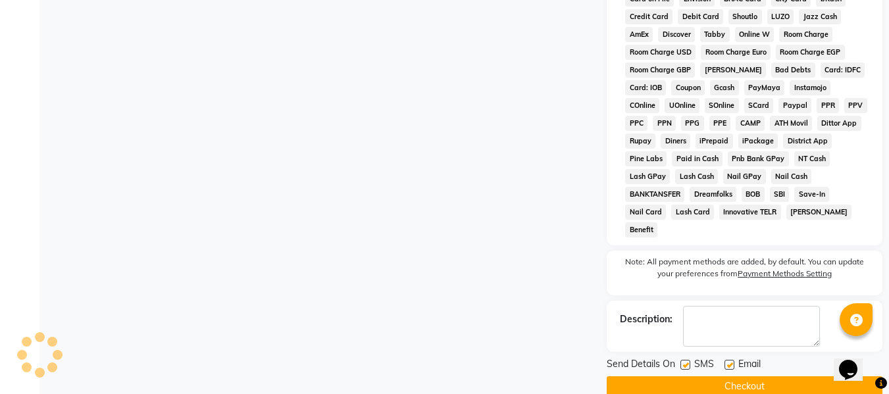
click at [750, 358] on button "Checkout" at bounding box center [744, 386] width 276 height 20
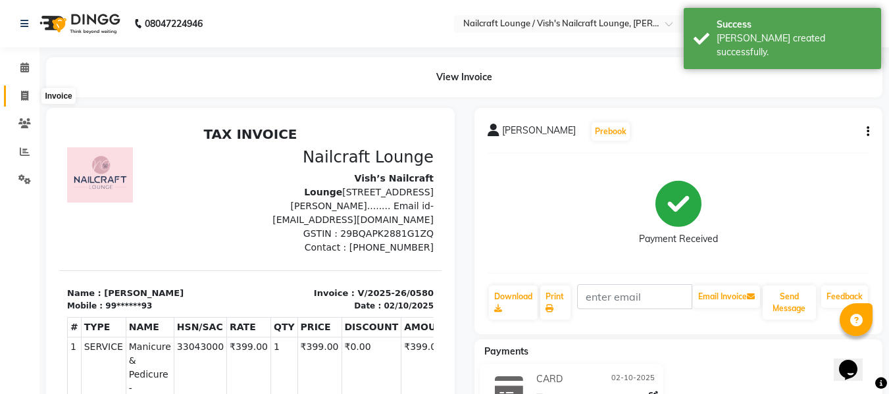
click at [24, 91] on icon at bounding box center [24, 96] width 7 height 10
select select "3438"
select select "service"
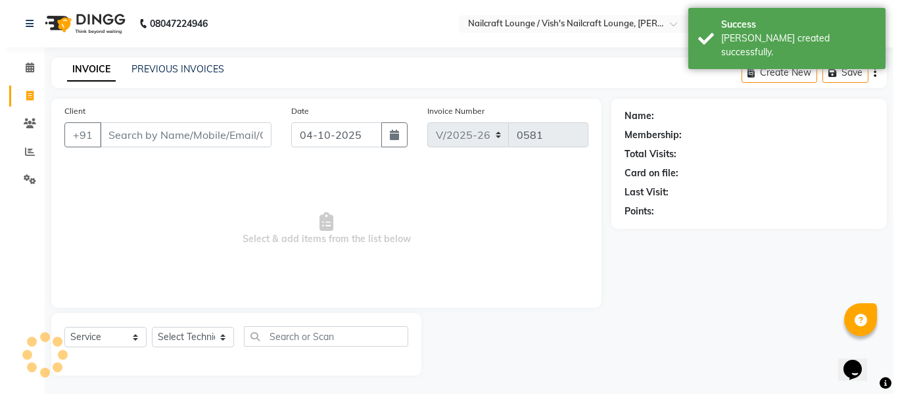
scroll to position [1, 0]
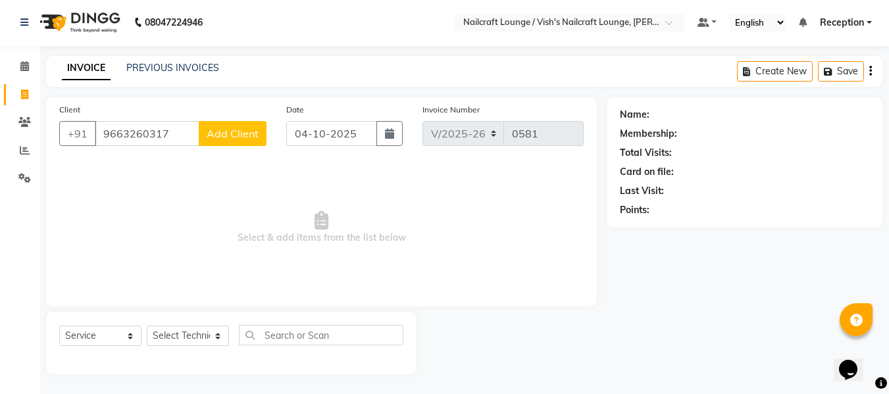
type input "9663260317"
click at [217, 136] on span "Add Client" at bounding box center [233, 133] width 52 height 13
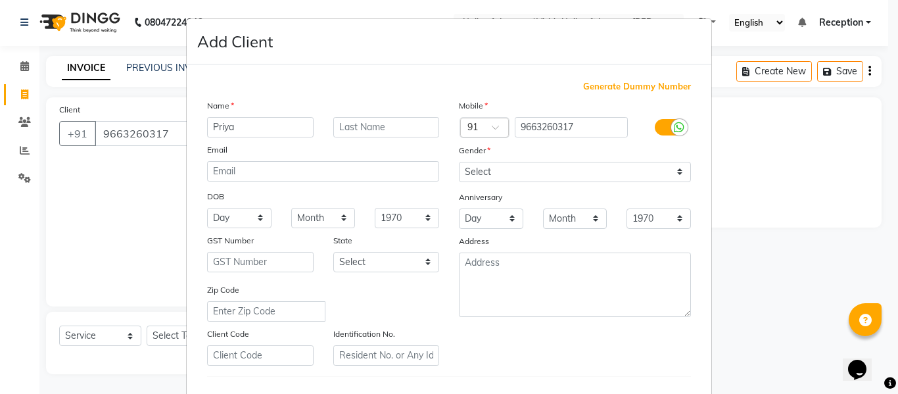
type input "Priya"
click at [559, 173] on select "Select [DEMOGRAPHIC_DATA] [DEMOGRAPHIC_DATA] Other Prefer Not To Say" at bounding box center [575, 172] width 232 height 20
select select "[DEMOGRAPHIC_DATA]"
click at [459, 162] on select "Select [DEMOGRAPHIC_DATA] [DEMOGRAPHIC_DATA] Other Prefer Not To Say" at bounding box center [575, 172] width 232 height 20
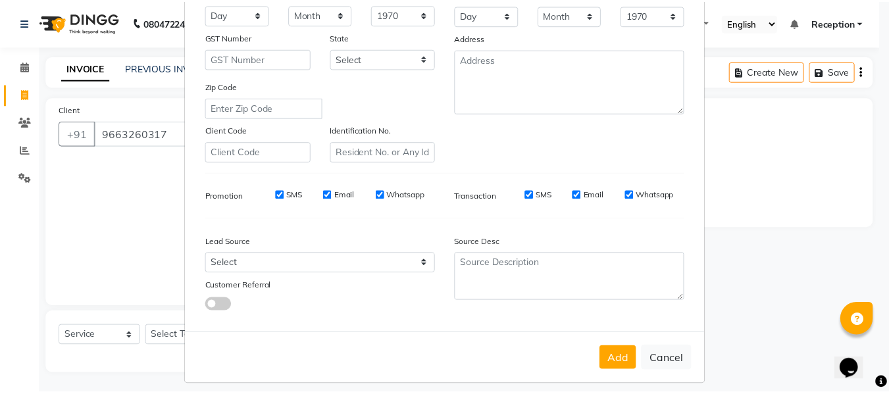
scroll to position [204, 0]
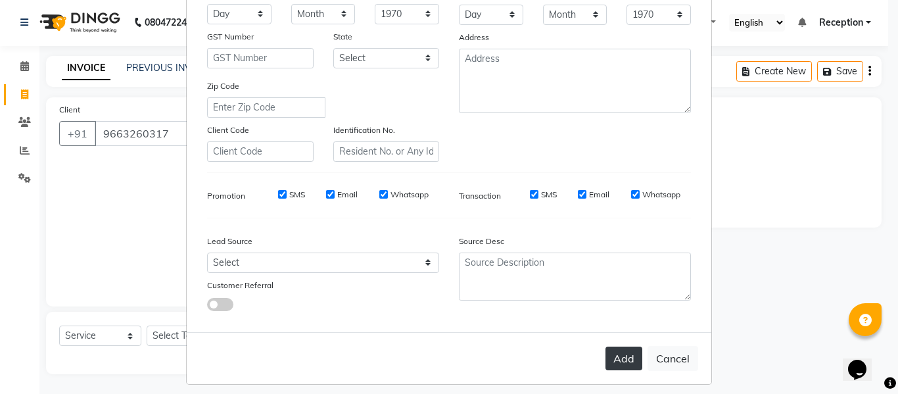
click at [618, 358] on button "Add" at bounding box center [624, 359] width 37 height 24
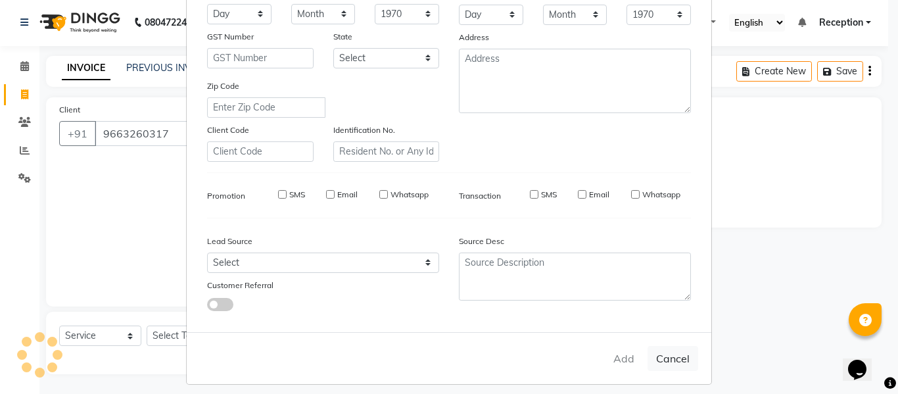
type input "96******17"
select select
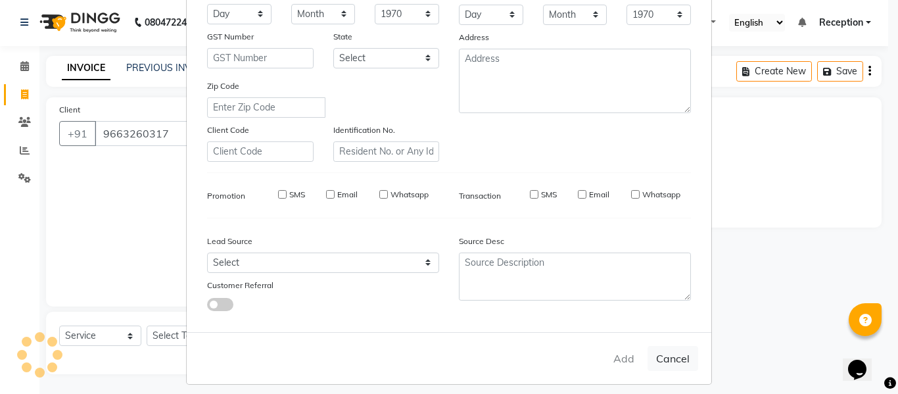
select select
checkbox input "false"
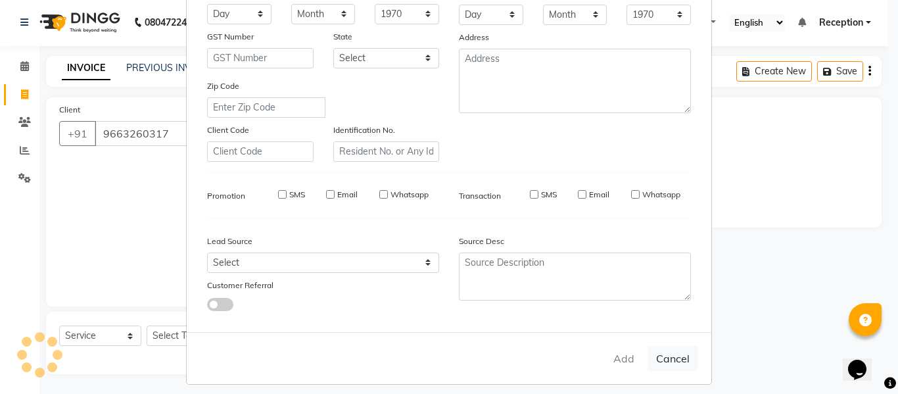
checkbox input "false"
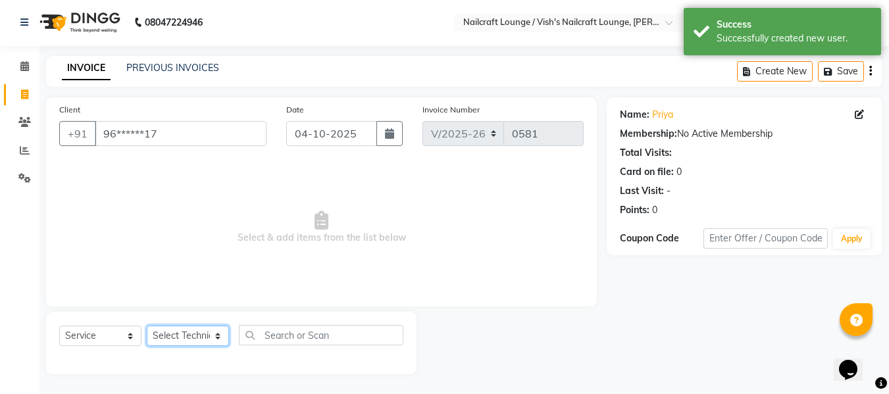
click at [188, 332] on select "Select Technician [PERSON_NAME] [PERSON_NAME] Operator Reception [PERSON_NAME]" at bounding box center [188, 336] width 82 height 20
select select "15605"
click at [147, 326] on select "Select Technician [PERSON_NAME] [PERSON_NAME] Operator Reception [PERSON_NAME]" at bounding box center [188, 336] width 82 height 20
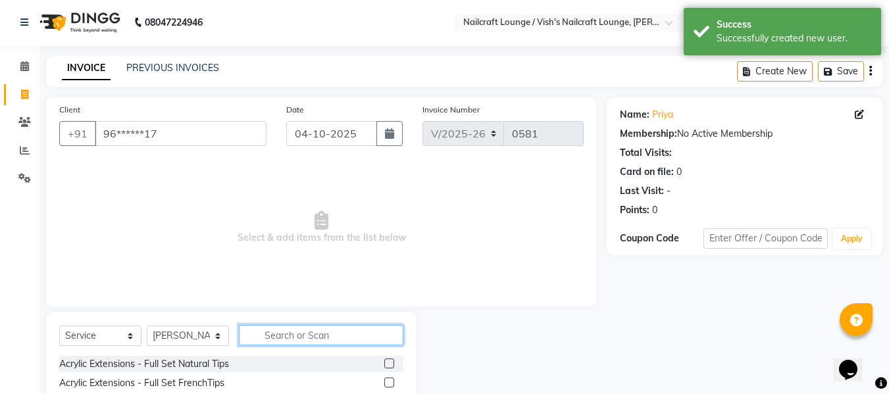
click at [272, 338] on input "text" at bounding box center [321, 335] width 164 height 20
type input "f"
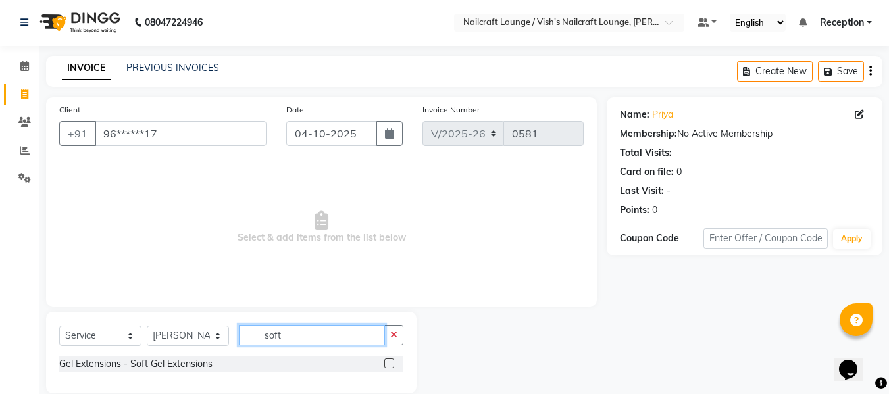
type input "soft"
click at [390, 358] on label at bounding box center [389, 363] width 10 height 10
click at [390, 358] on input "checkbox" at bounding box center [388, 364] width 9 height 9
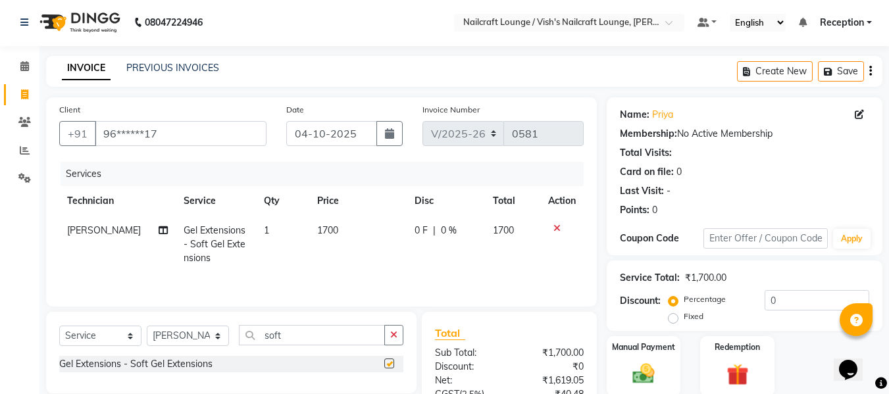
checkbox input "false"
click at [345, 337] on input "soft" at bounding box center [312, 335] width 146 height 20
type input "s"
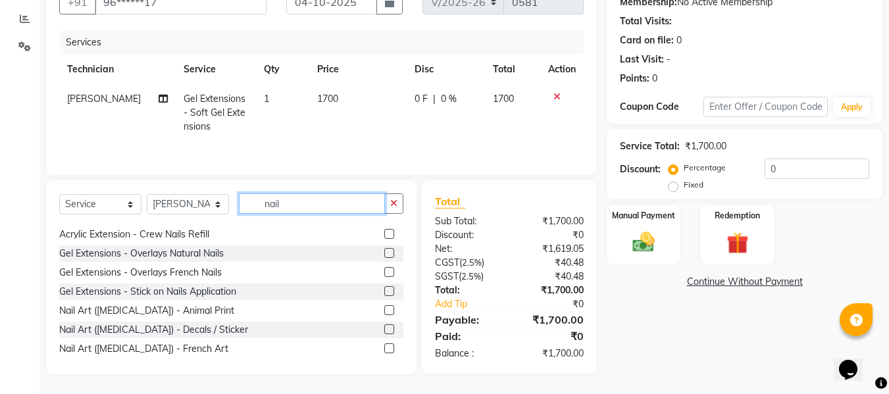
scroll to position [134, 0]
type input "nail"
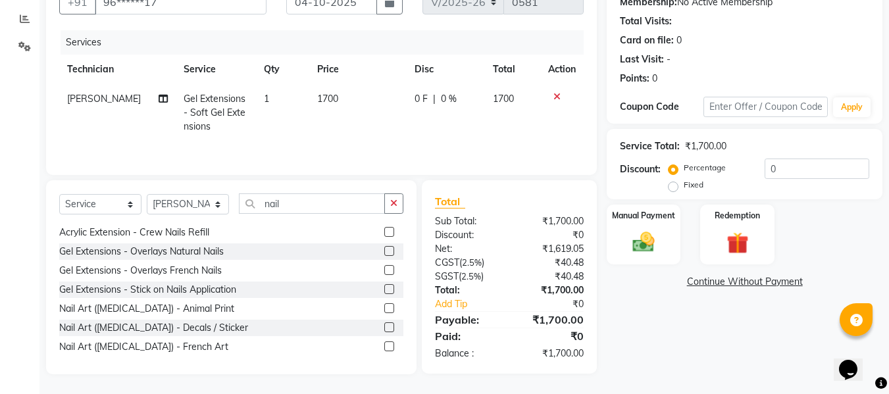
click at [384, 345] on label at bounding box center [389, 346] width 10 height 10
click at [384, 345] on input "checkbox" at bounding box center [388, 347] width 9 height 9
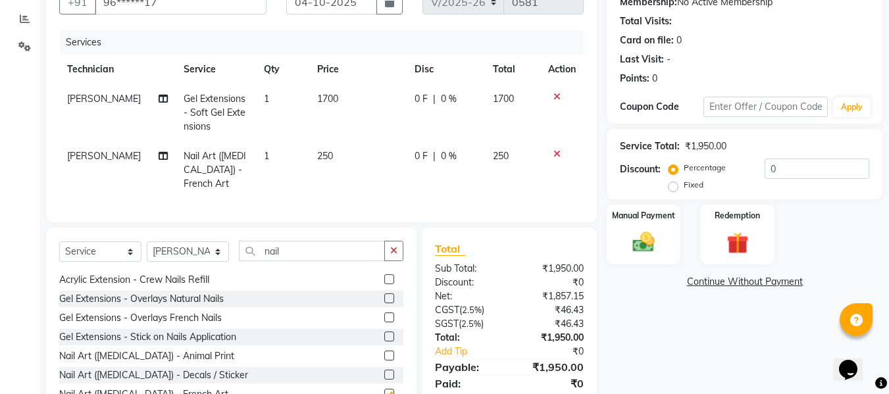
checkbox input "false"
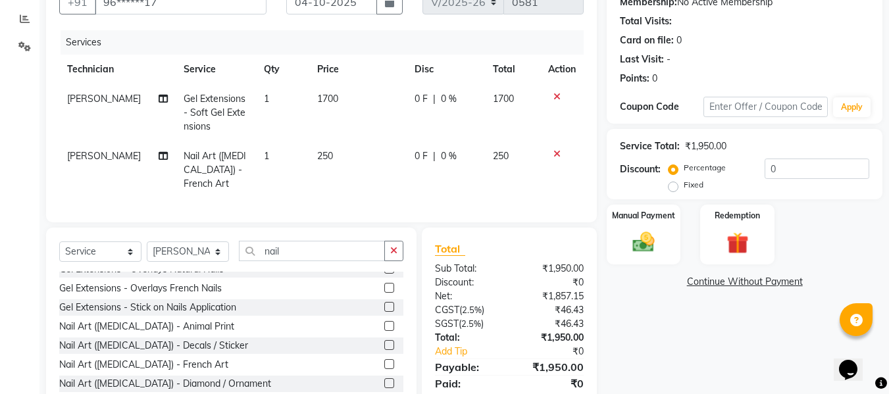
scroll to position [169, 0]
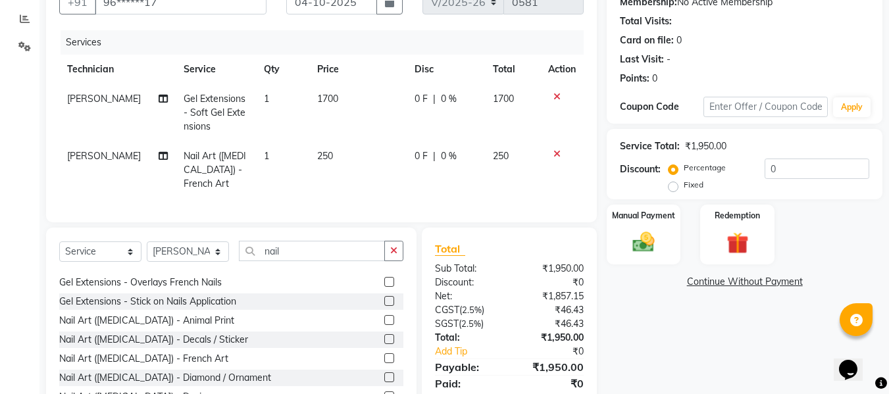
click at [384, 358] on label at bounding box center [389, 377] width 10 height 10
click at [384, 358] on input "checkbox" at bounding box center [388, 378] width 9 height 9
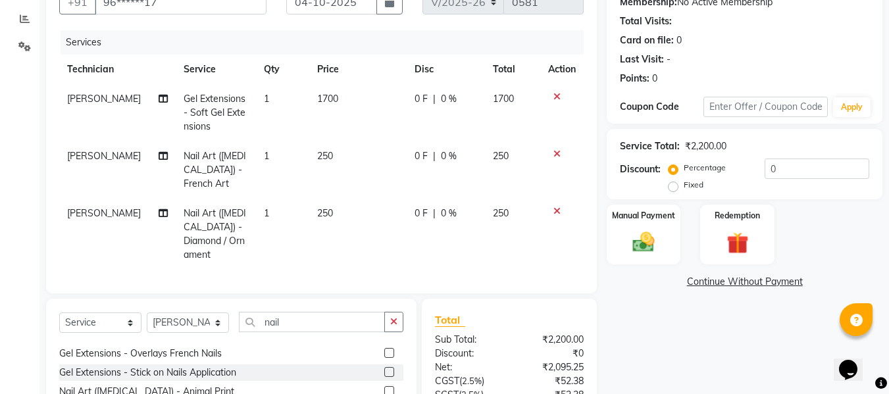
checkbox input "false"
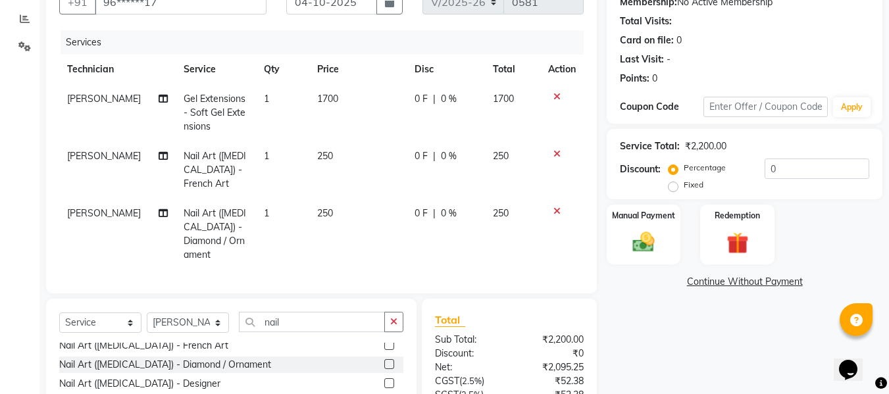
scroll to position [263, 0]
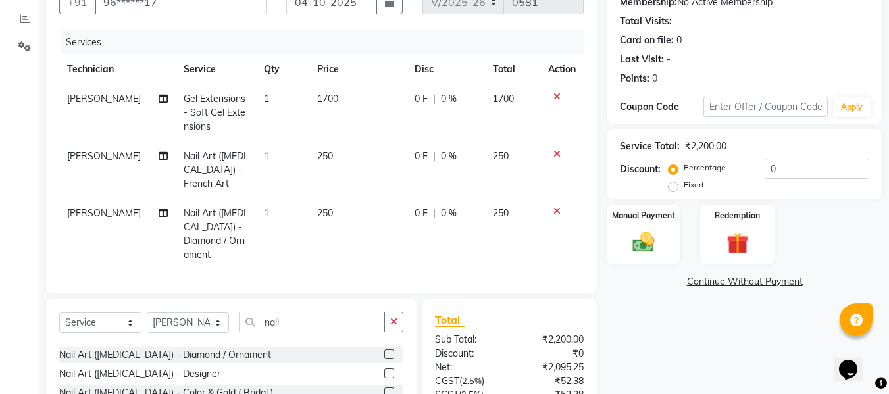
click at [384, 358] on label at bounding box center [389, 373] width 10 height 10
click at [384, 358] on input "checkbox" at bounding box center [388, 374] width 9 height 9
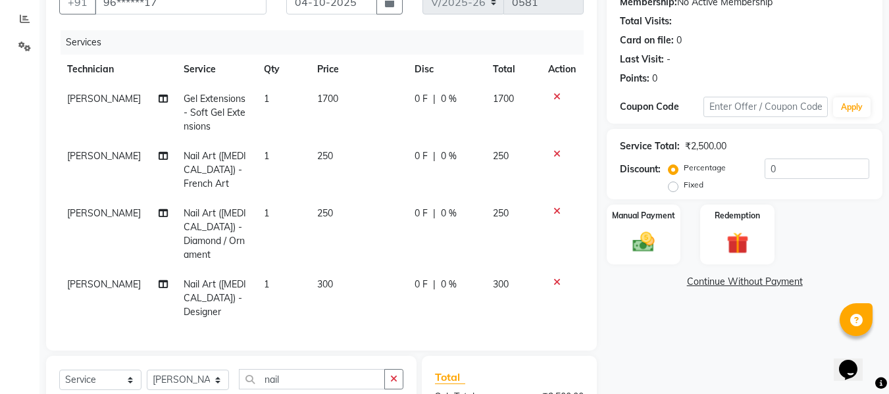
checkbox input "false"
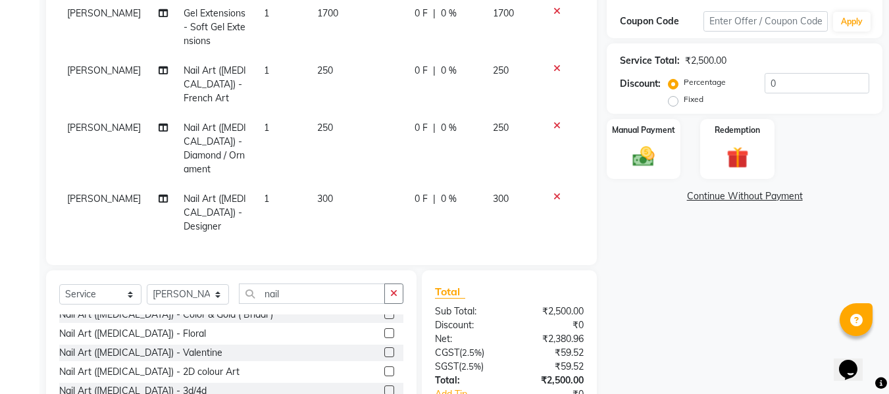
scroll to position [320, 0]
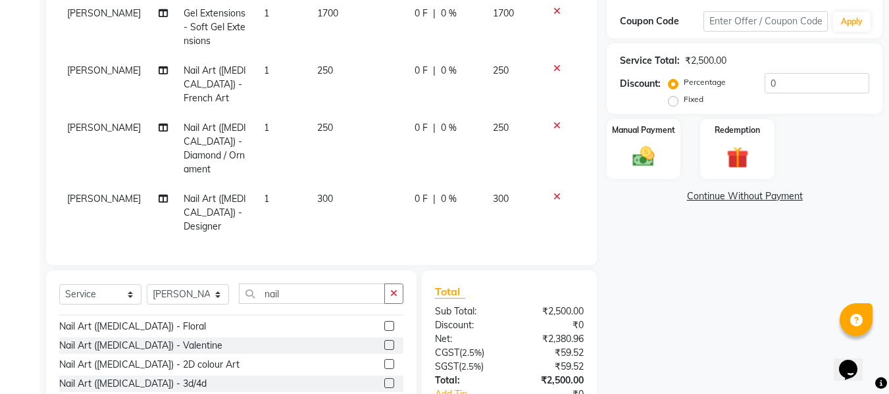
click at [384, 331] on label at bounding box center [389, 326] width 10 height 10
click at [384, 331] on input "checkbox" at bounding box center [388, 326] width 9 height 9
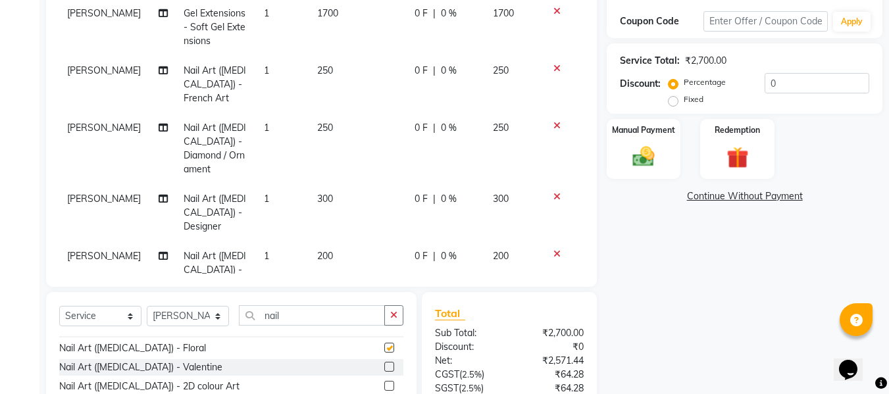
checkbox input "false"
click at [384, 358] on label at bounding box center [389, 367] width 10 height 10
click at [384, 358] on input "checkbox" at bounding box center [388, 367] width 9 height 9
checkbox input "false"
click at [553, 122] on icon at bounding box center [556, 125] width 7 height 9
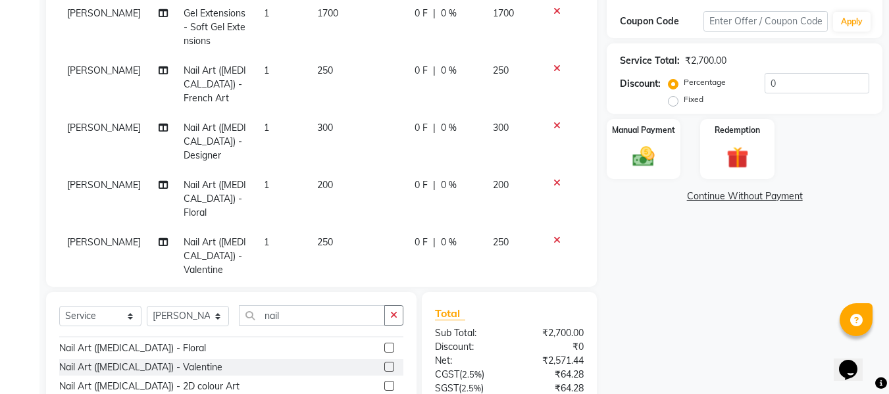
click at [553, 64] on icon at bounding box center [556, 68] width 7 height 9
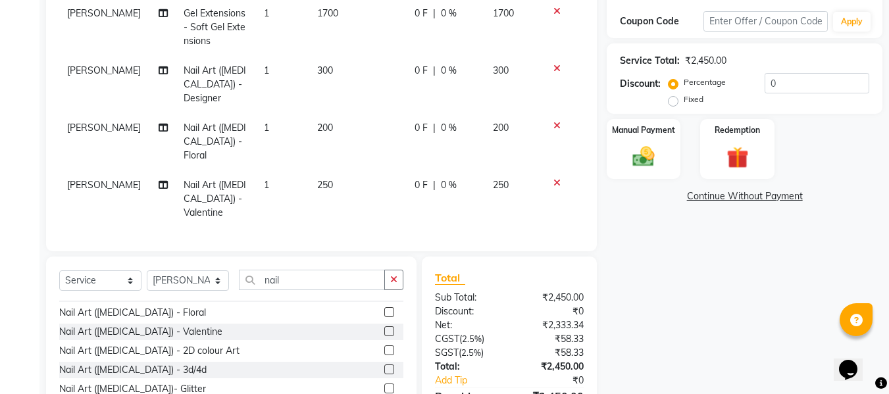
click at [554, 180] on icon at bounding box center [556, 182] width 7 height 9
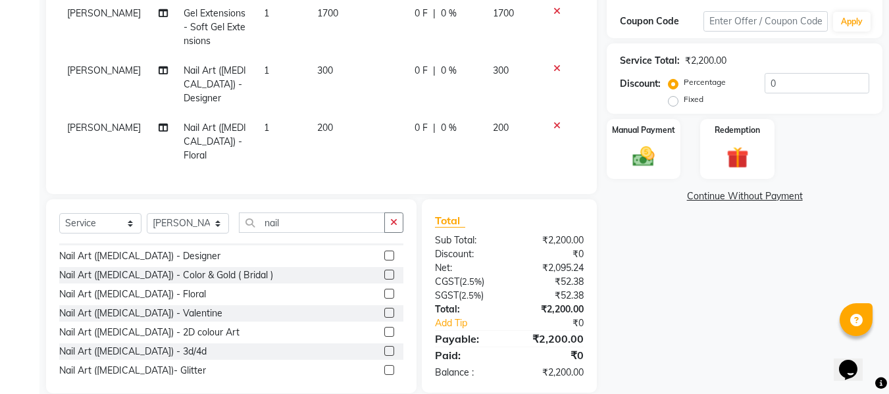
scroll to position [265, 0]
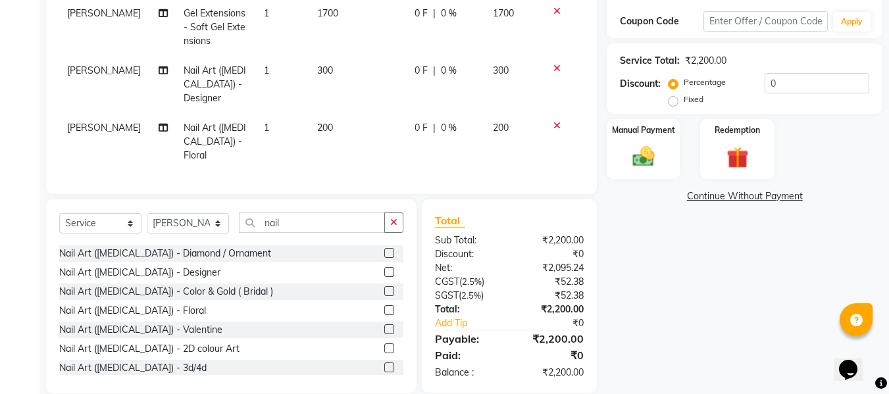
click at [384, 277] on label at bounding box center [389, 272] width 10 height 10
click at [384, 277] on input "checkbox" at bounding box center [388, 272] width 9 height 9
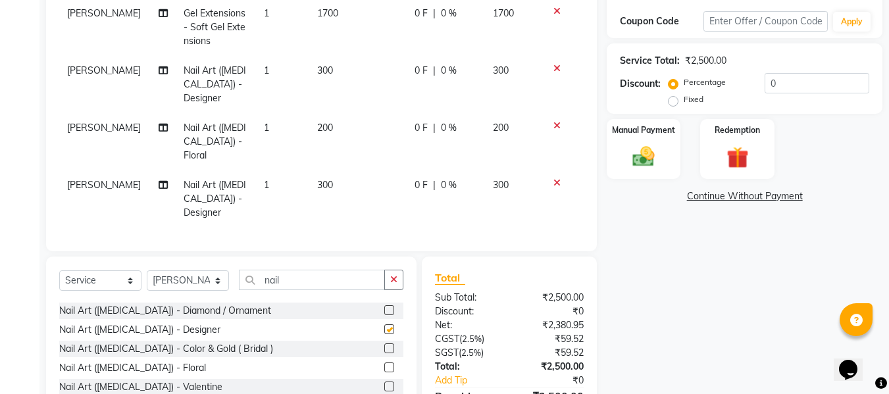
checkbox input "false"
click at [554, 182] on icon at bounding box center [556, 182] width 7 height 9
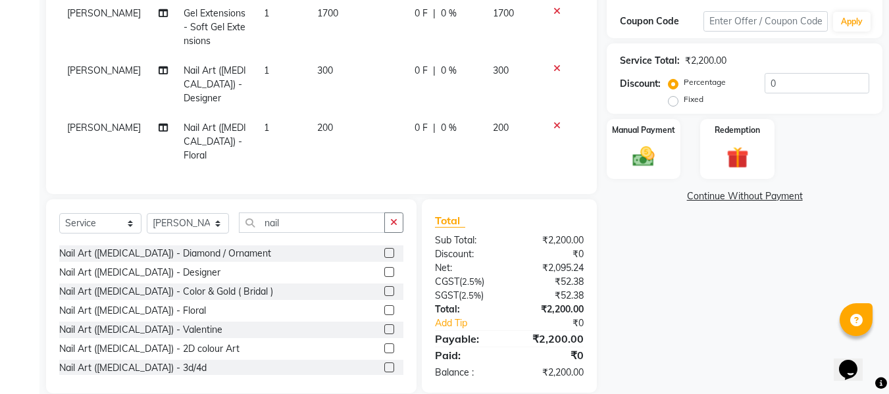
click at [554, 67] on icon at bounding box center [556, 68] width 7 height 9
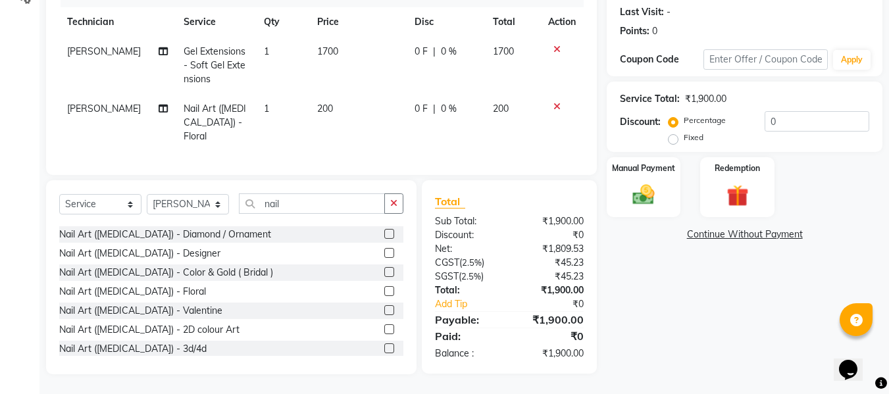
scroll to position [190, 0]
click at [264, 103] on span "1" at bounding box center [266, 109] width 5 height 12
select select "15605"
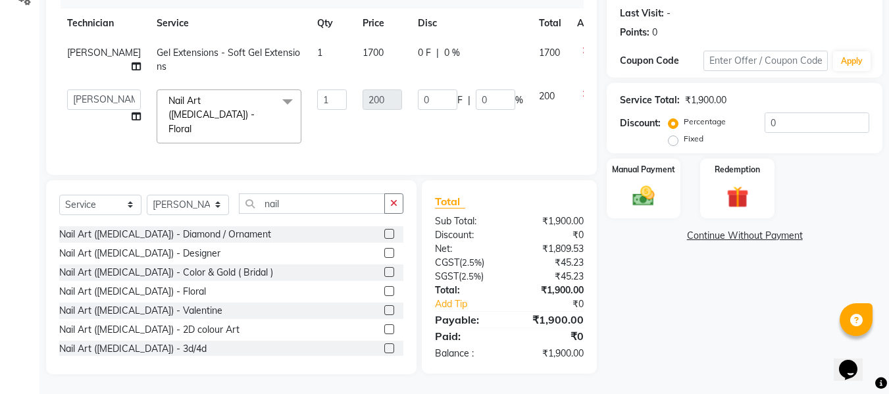
scroll to position [175, 0]
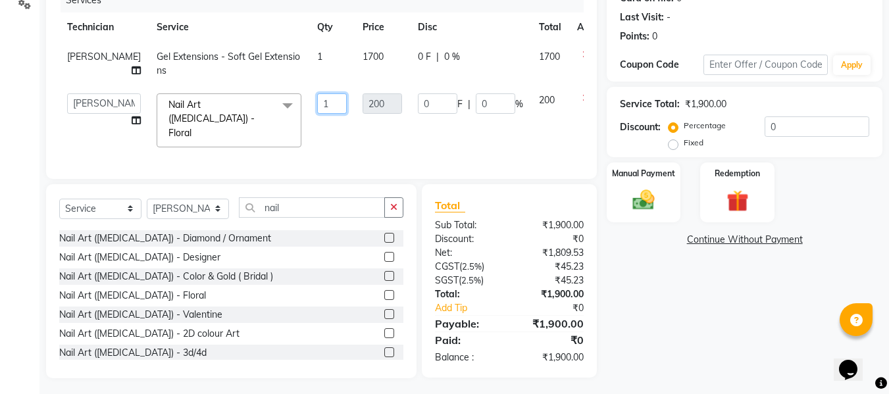
click at [317, 103] on input "1" at bounding box center [332, 103] width 30 height 20
type input "2"
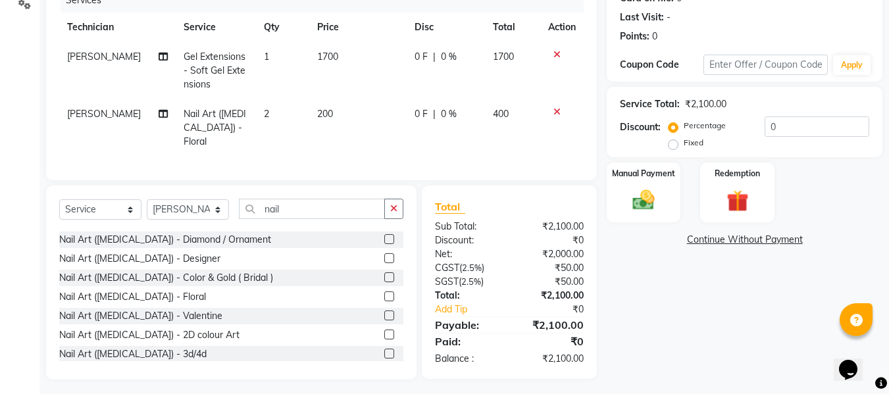
click at [685, 274] on div "Name: Priya Membership: No Active Membership Total Visits: Card on file: 0 Last…" at bounding box center [748, 152] width 285 height 456
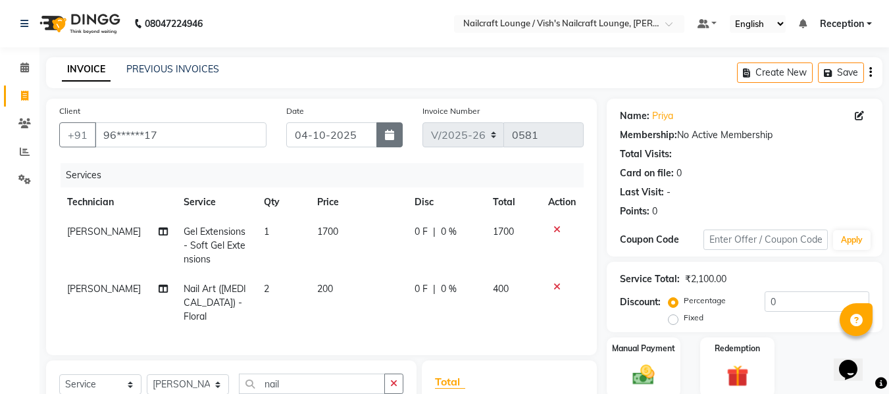
click at [387, 137] on icon "button" at bounding box center [389, 135] width 9 height 11
select select "10"
select select "2025"
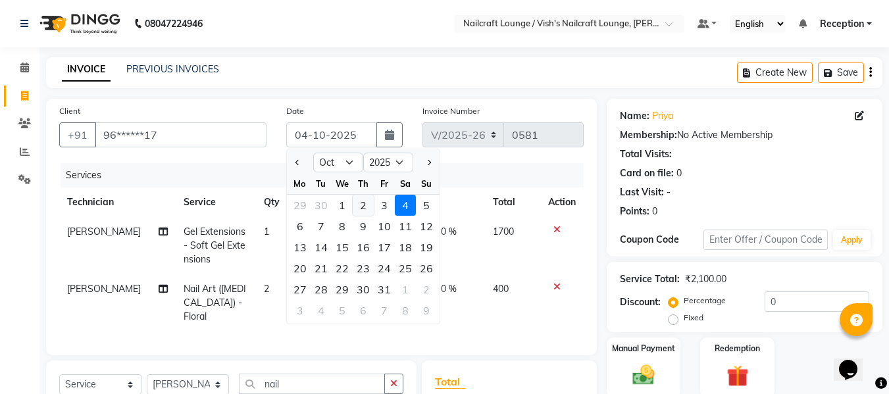
click at [363, 204] on div "2" at bounding box center [363, 205] width 21 height 21
type input "02-10-2025"
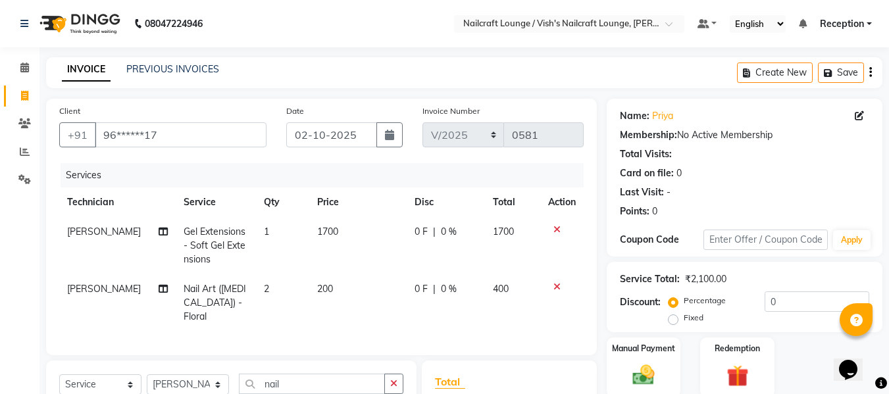
scroll to position [190, 0]
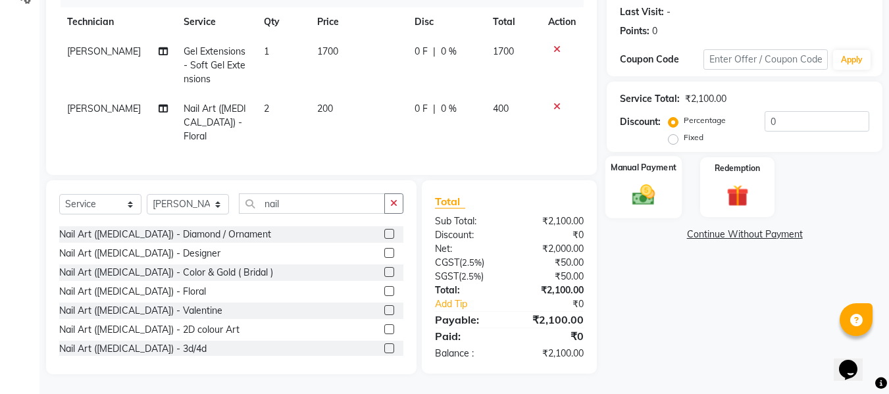
click at [640, 182] on img at bounding box center [643, 195] width 37 height 26
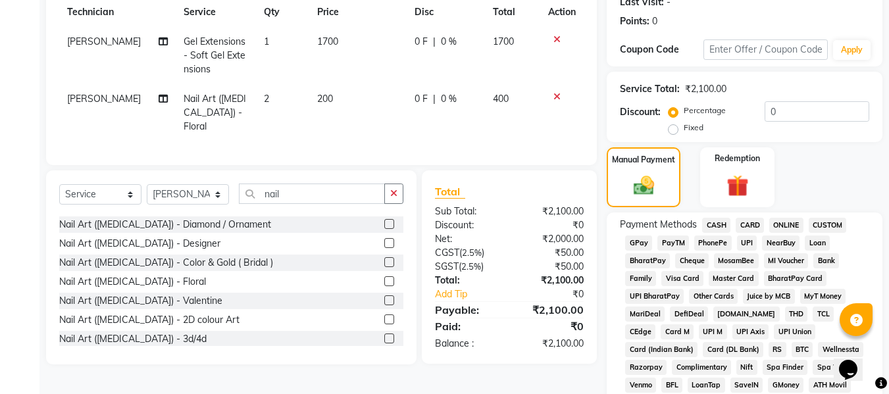
click at [639, 241] on span "GPay" at bounding box center [638, 242] width 27 height 15
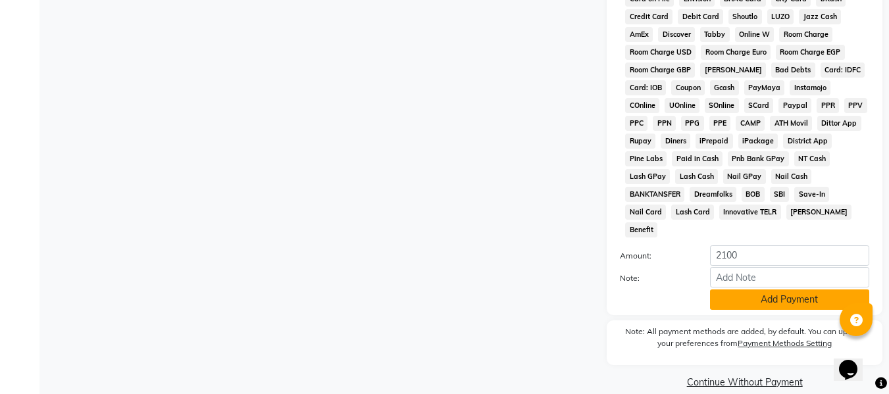
click at [746, 289] on button "Add Payment" at bounding box center [789, 299] width 159 height 20
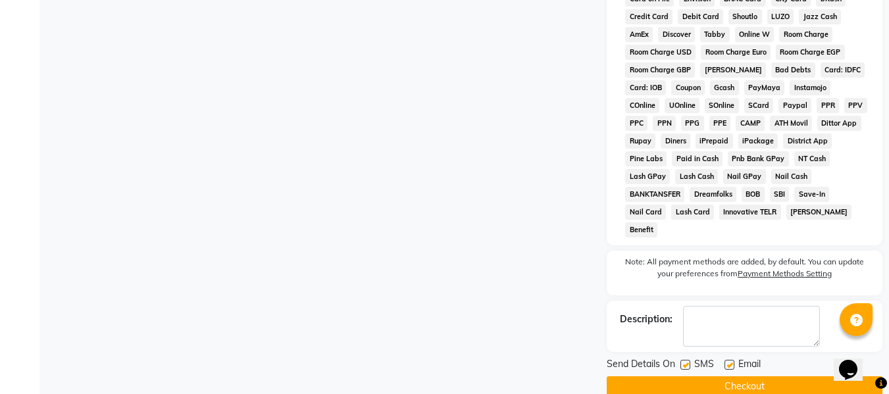
click at [743, 358] on button "Checkout" at bounding box center [744, 386] width 276 height 20
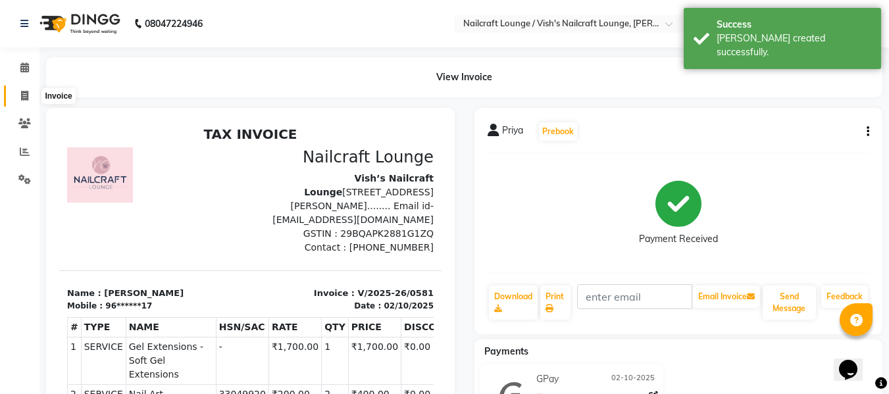
click at [19, 94] on span at bounding box center [24, 96] width 23 height 15
select select "3438"
select select "service"
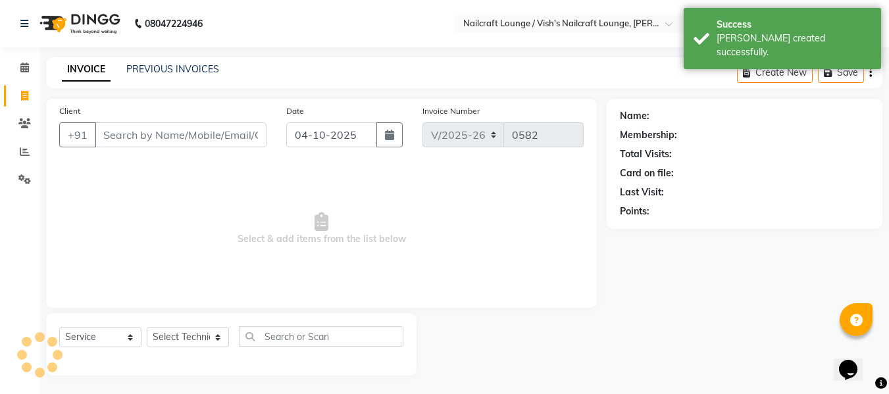
scroll to position [1, 0]
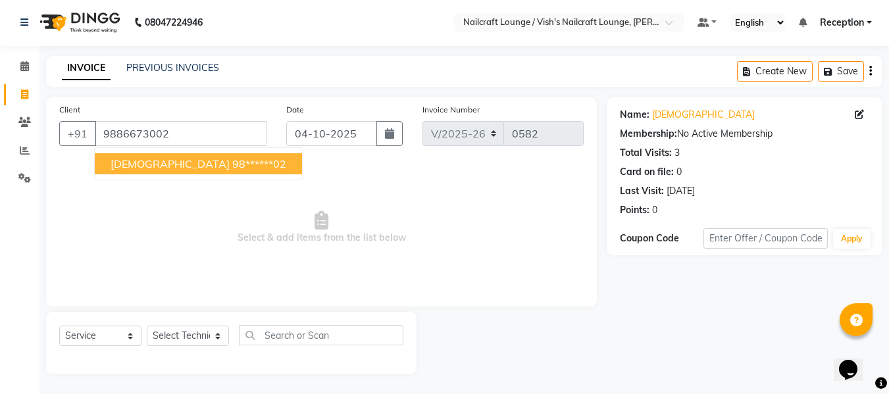
click at [168, 155] on button "[PERSON_NAME] 98******02" at bounding box center [198, 163] width 207 height 21
type input "98******02"
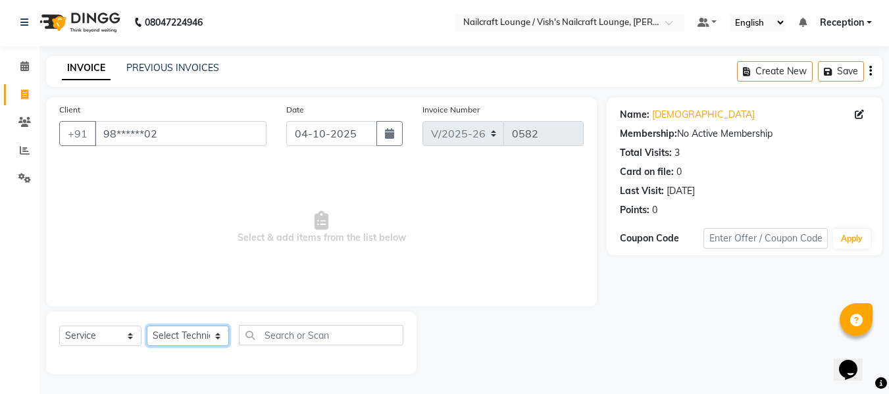
click at [189, 336] on select "Select Technician [PERSON_NAME] [PERSON_NAME] Operator Reception [PERSON_NAME]" at bounding box center [188, 336] width 82 height 20
select select "15605"
click at [147, 326] on select "Select Technician [PERSON_NAME] [PERSON_NAME] Operator Reception [PERSON_NAME]" at bounding box center [188, 336] width 82 height 20
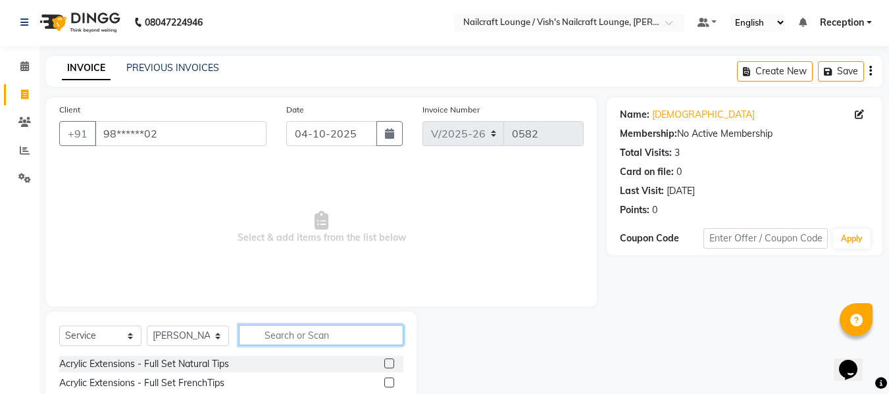
click at [274, 328] on input "text" at bounding box center [321, 335] width 164 height 20
type input "gel"
click at [384, 358] on label at bounding box center [389, 363] width 10 height 10
click at [384, 358] on input "checkbox" at bounding box center [388, 364] width 9 height 9
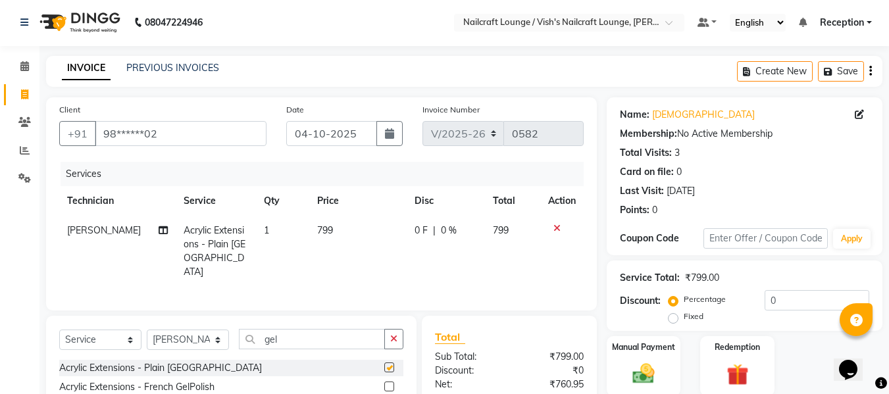
checkbox input "false"
click at [344, 339] on input "gel" at bounding box center [312, 339] width 146 height 20
type input "g"
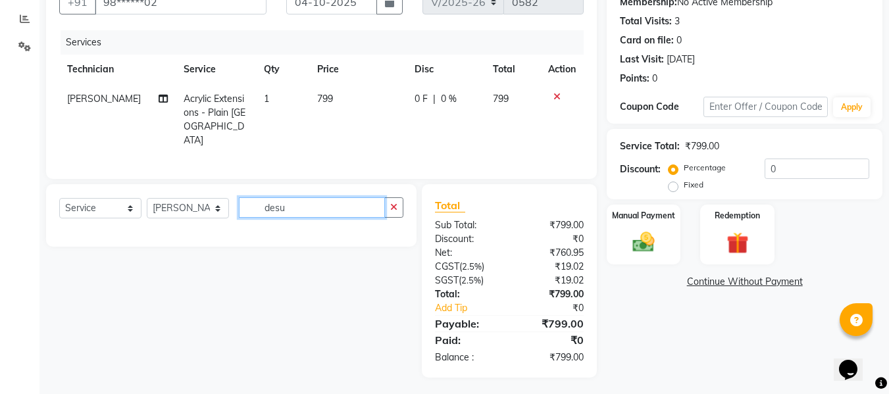
scroll to position [132, 0]
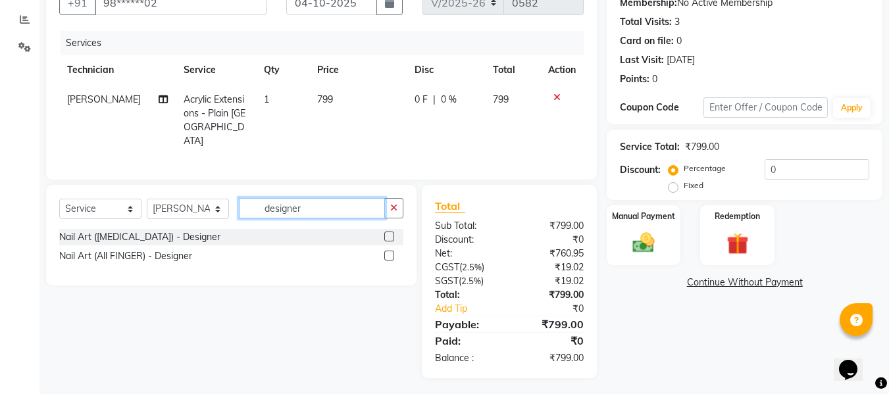
type input "designer"
click at [386, 253] on label at bounding box center [389, 256] width 10 height 10
click at [386, 253] on input "checkbox" at bounding box center [388, 256] width 9 height 9
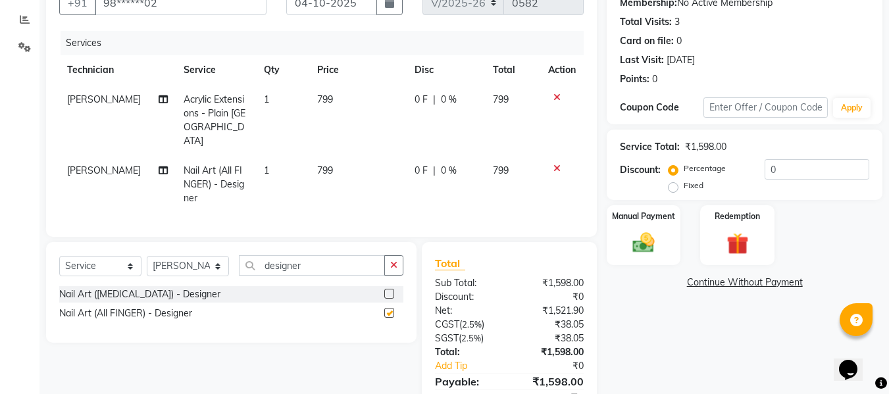
checkbox input "false"
click at [341, 263] on input "designer" at bounding box center [312, 265] width 146 height 20
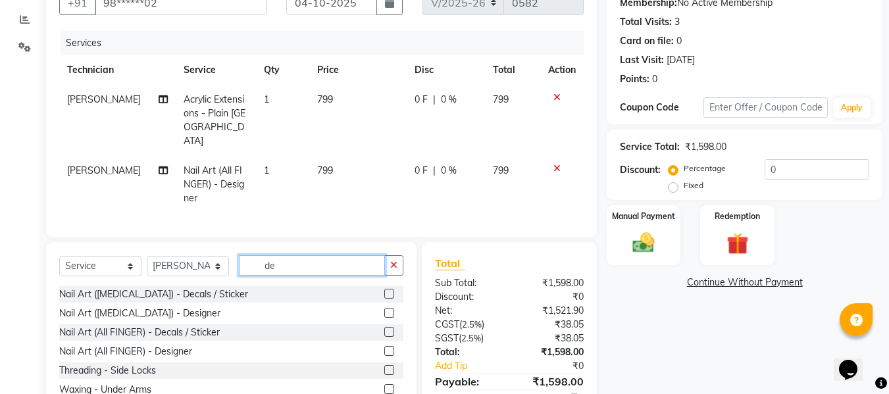
type input "d"
type input "all"
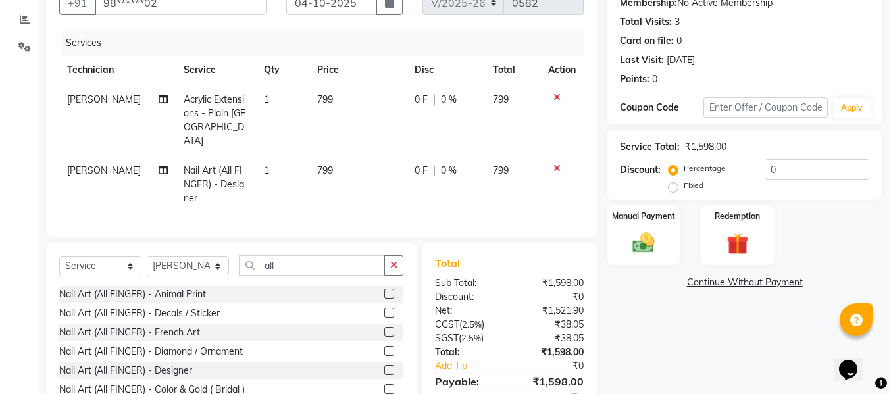
click at [384, 289] on label at bounding box center [389, 294] width 10 height 10
click at [384, 290] on input "checkbox" at bounding box center [388, 294] width 9 height 9
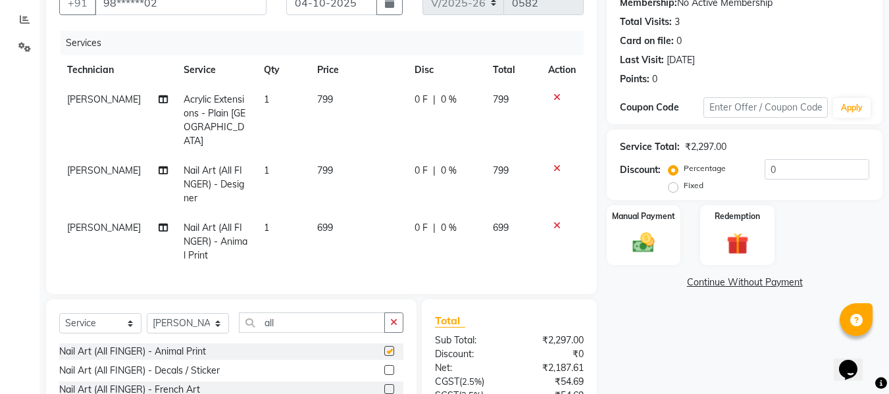
checkbox input "false"
click at [554, 164] on icon at bounding box center [556, 168] width 7 height 9
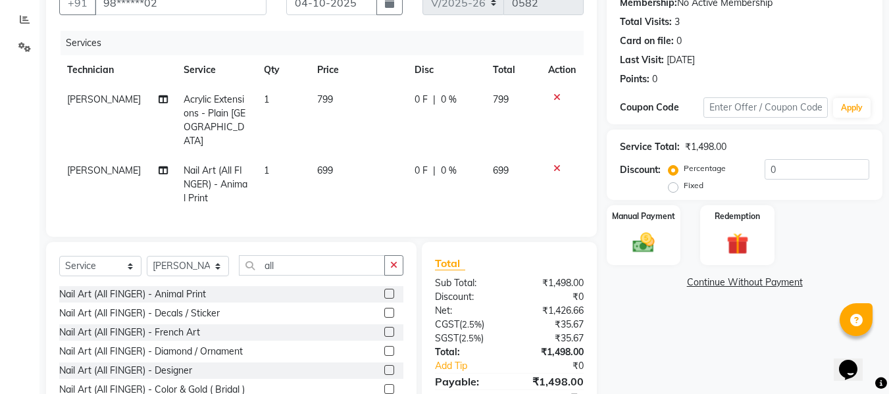
click at [683, 186] on label "Fixed" at bounding box center [693, 186] width 20 height 12
click at [671, 186] on input "Fixed" at bounding box center [675, 185] width 9 height 9
radio input "true"
click at [792, 166] on input "0" at bounding box center [816, 169] width 105 height 20
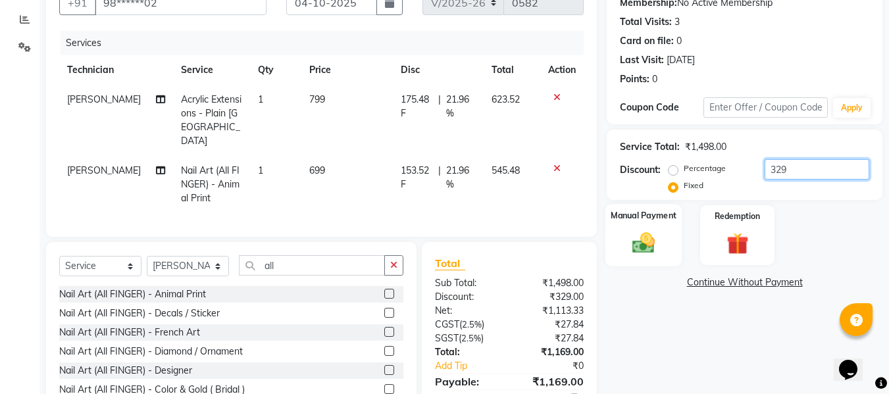
type input "329"
click at [631, 254] on img at bounding box center [643, 243] width 37 height 26
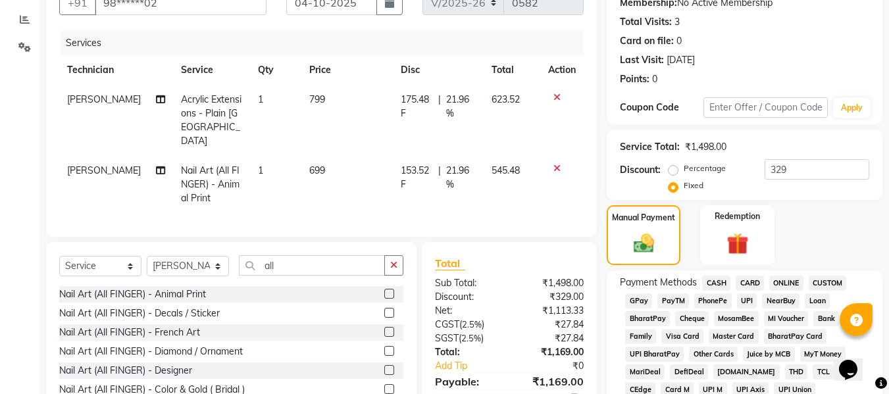
click at [634, 301] on span "GPay" at bounding box center [638, 300] width 27 height 15
click at [385, 8] on button "button" at bounding box center [389, 2] width 26 height 25
select select "10"
select select "2025"
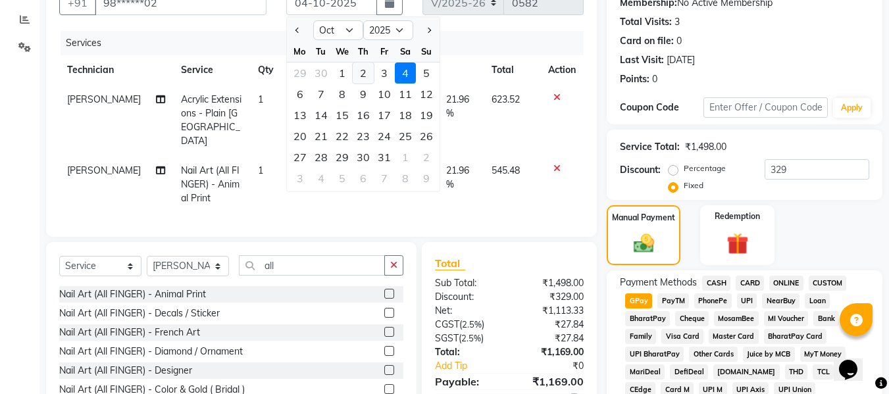
click at [365, 70] on div "2" at bounding box center [363, 72] width 21 height 21
type input "02-10-2025"
radio input "true"
type input "0"
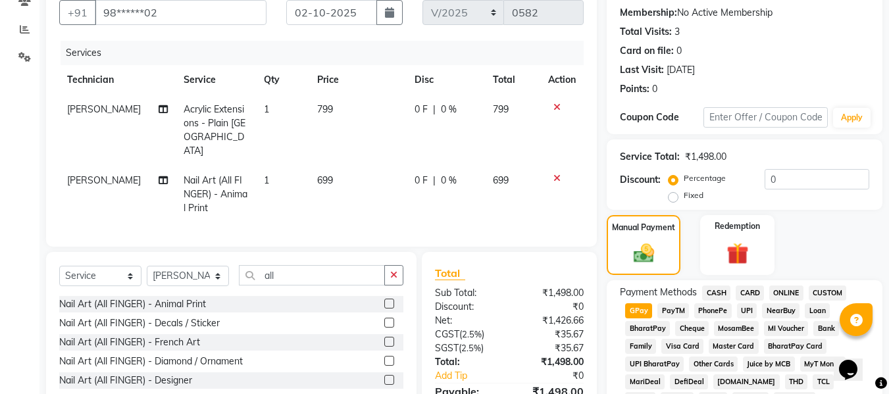
scroll to position [612, 0]
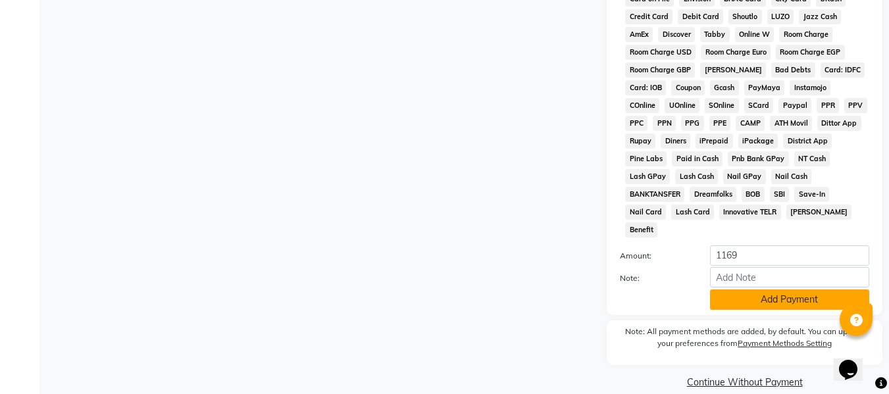
click at [762, 289] on button "Add Payment" at bounding box center [789, 299] width 159 height 20
click at [762, 320] on div "Note: All payment methods are added, by default. You can update your preference…" at bounding box center [744, 342] width 276 height 45
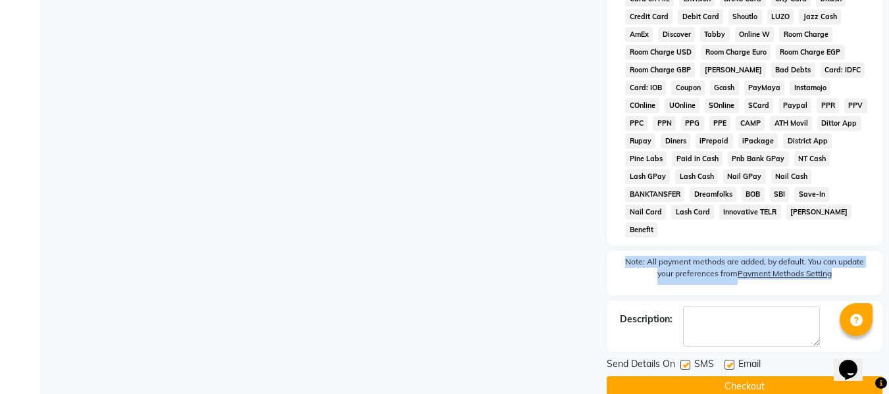
click at [743, 358] on button "Checkout" at bounding box center [744, 386] width 276 height 20
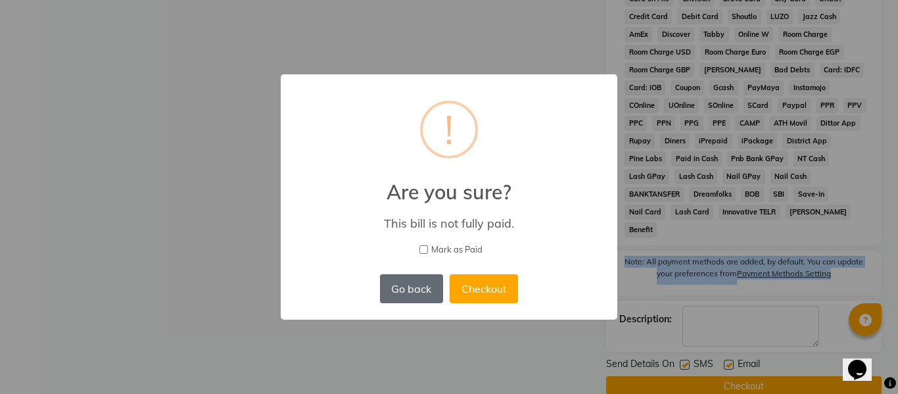
click at [431, 286] on button "Go back" at bounding box center [411, 288] width 63 height 29
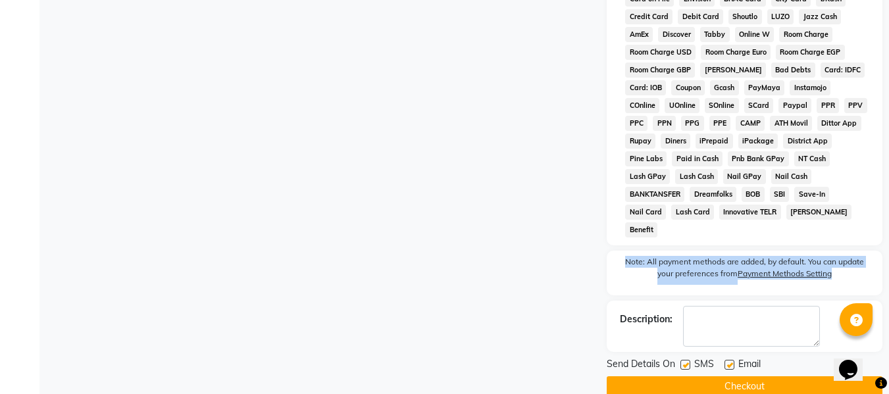
scroll to position [362, 0]
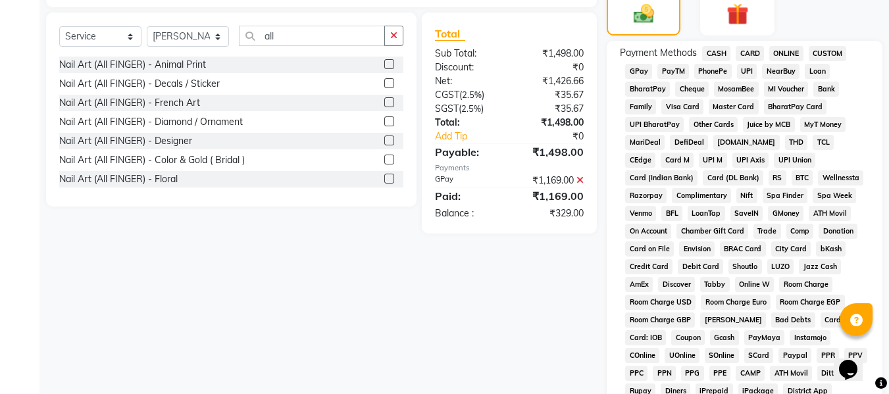
click at [581, 176] on icon at bounding box center [579, 180] width 7 height 9
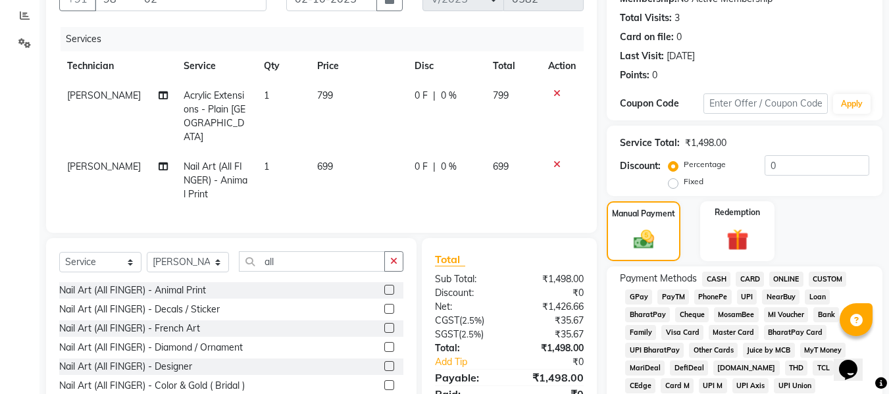
click at [683, 183] on label "Fixed" at bounding box center [693, 182] width 20 height 12
click at [671, 183] on input "Fixed" at bounding box center [675, 181] width 9 height 9
radio input "true"
click at [786, 164] on input "0" at bounding box center [816, 165] width 105 height 20
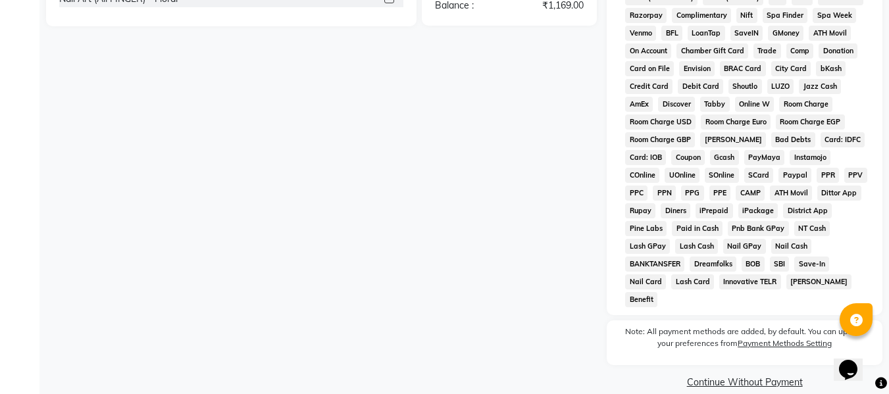
scroll to position [191, 0]
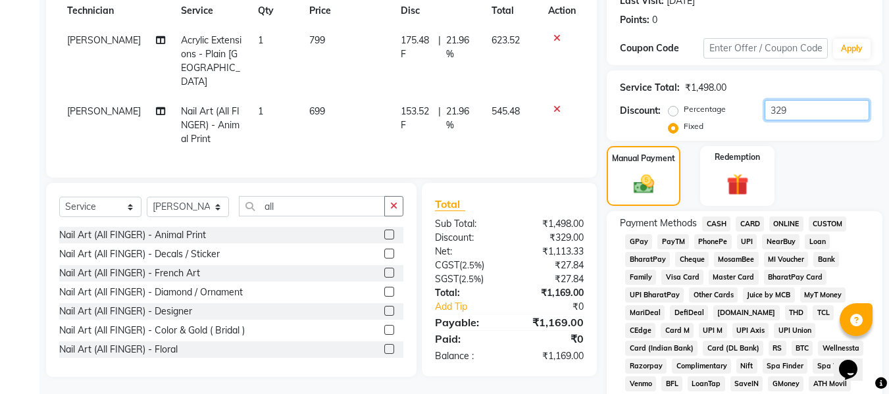
type input "329"
click at [637, 240] on span "GPay" at bounding box center [638, 241] width 27 height 15
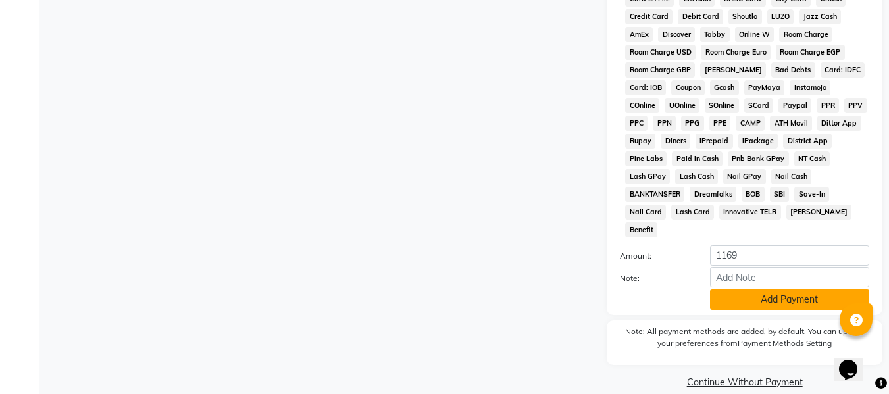
click at [801, 289] on button "Add Payment" at bounding box center [789, 299] width 159 height 20
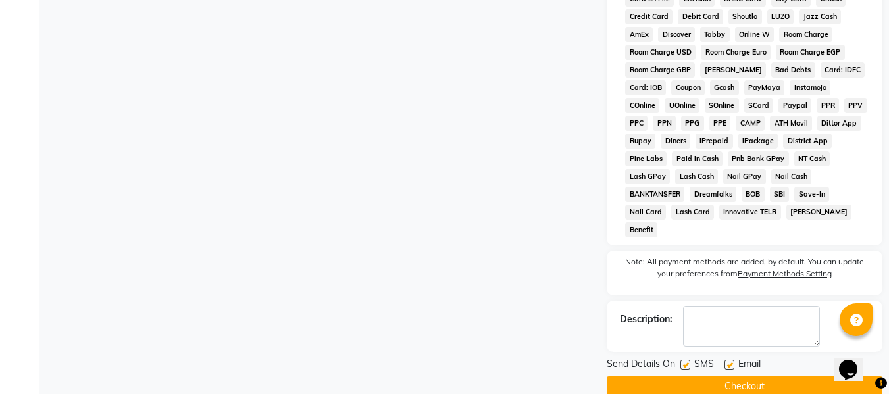
click at [733, 358] on button "Checkout" at bounding box center [744, 386] width 276 height 20
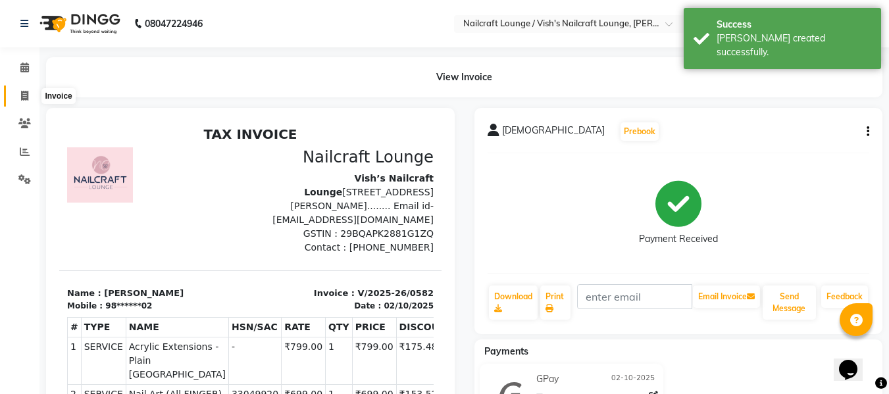
click at [22, 89] on span at bounding box center [24, 96] width 23 height 15
select select "3438"
select select "service"
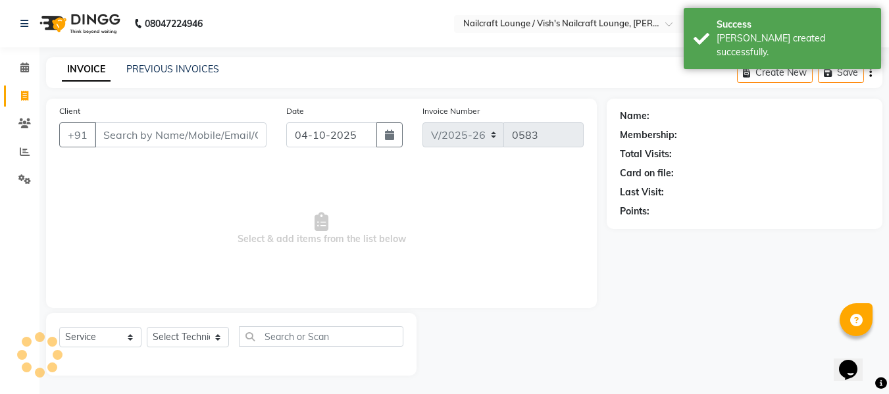
scroll to position [1, 0]
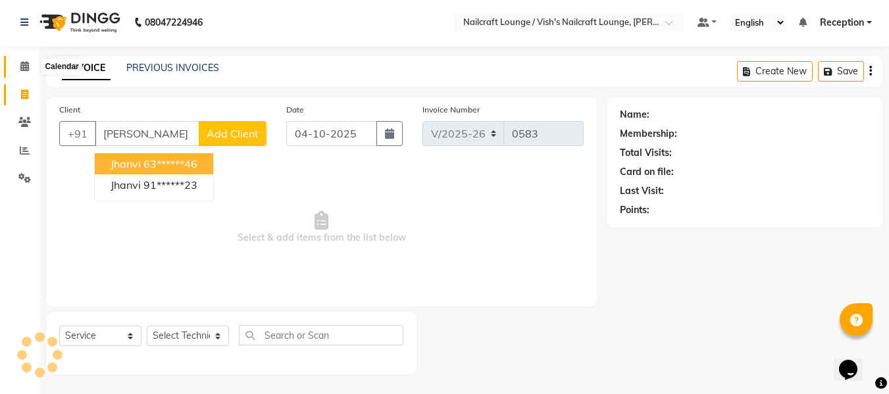
type input "[PERSON_NAME]"
